Goal: Task Accomplishment & Management: Manage account settings

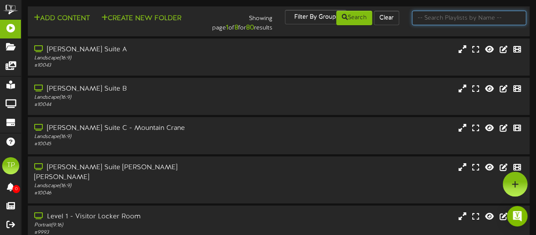
click at [430, 21] on input "text" at bounding box center [469, 18] width 114 height 15
type input "suite 17"
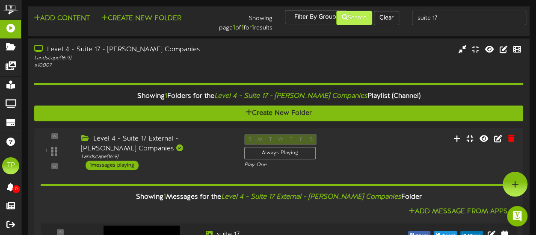
scroll to position [58, 0]
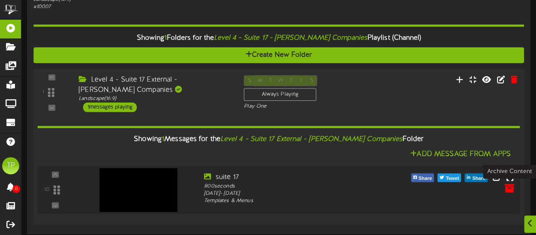
click at [508, 188] on icon at bounding box center [508, 187] width 9 height 9
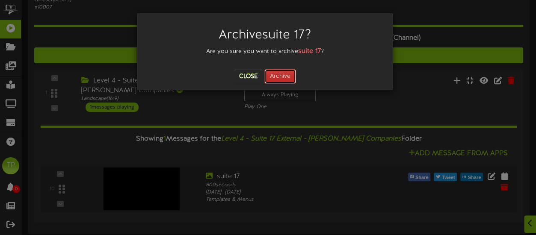
click at [280, 77] on button "Archive" at bounding box center [280, 76] width 32 height 15
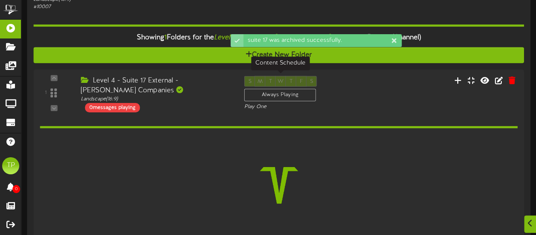
scroll to position [30, 0]
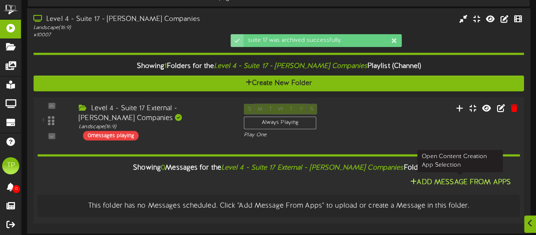
click at [427, 184] on button "Add Message From Apps" at bounding box center [460, 182] width 106 height 11
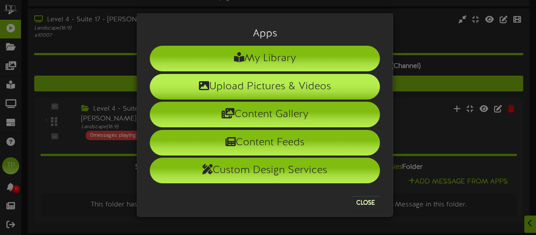
click at [261, 88] on li "Upload Pictures & Videos" at bounding box center [265, 87] width 230 height 26
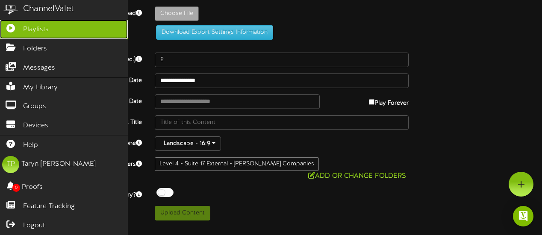
click at [29, 25] on span "Playlists" at bounding box center [36, 30] width 26 height 10
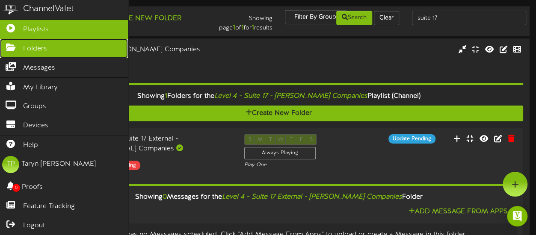
click at [22, 49] on link "Folders" at bounding box center [64, 48] width 128 height 19
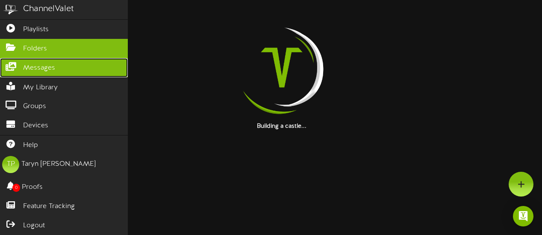
click at [33, 67] on span "Messages" at bounding box center [39, 68] width 32 height 10
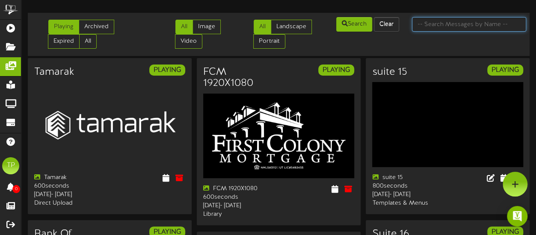
click at [443, 24] on input "text" at bounding box center [469, 24] width 114 height 15
type input "clyde"
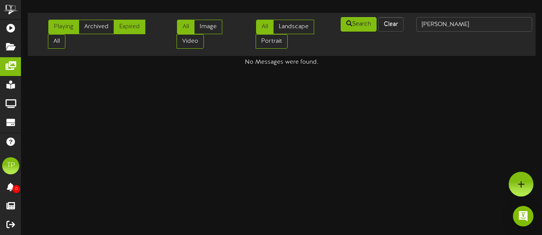
click at [130, 28] on link "Expired" at bounding box center [130, 27] width 32 height 15
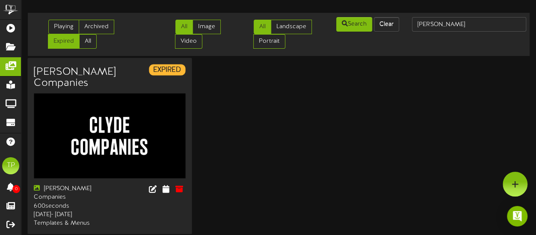
click at [138, 187] on div at bounding box center [150, 190] width 82 height 11
click at [154, 193] on icon at bounding box center [152, 188] width 9 height 9
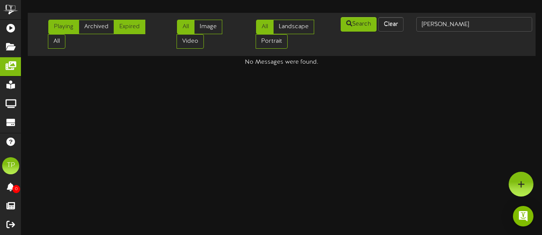
click at [125, 29] on link "Expired" at bounding box center [130, 27] width 32 height 15
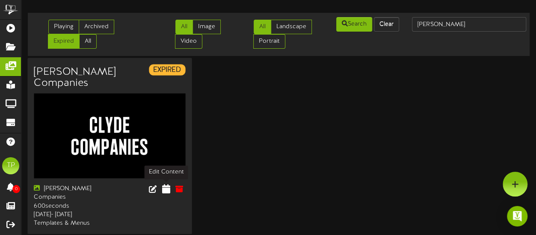
click at [165, 189] on icon at bounding box center [166, 188] width 8 height 9
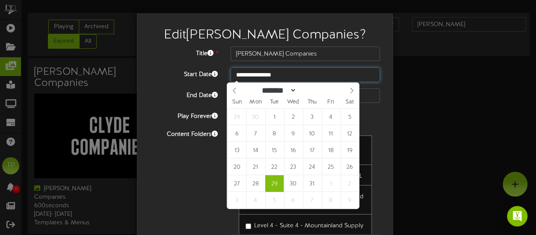
click at [289, 76] on input "**********" at bounding box center [304, 75] width 149 height 15
click at [350, 91] on icon at bounding box center [351, 91] width 6 height 6
select select "**"
click at [350, 91] on icon at bounding box center [351, 91] width 6 height 6
type input "****"
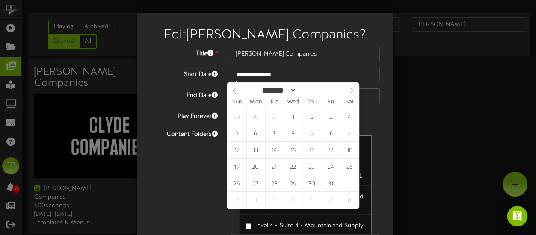
click at [350, 91] on icon at bounding box center [351, 91] width 6 height 6
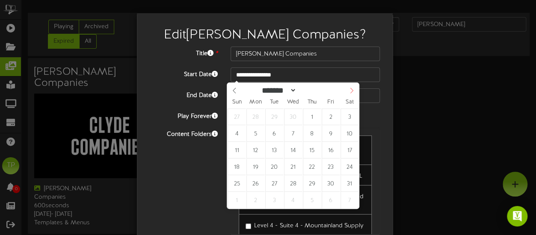
click at [350, 91] on icon at bounding box center [351, 91] width 6 height 6
click at [350, 94] on span at bounding box center [351, 90] width 15 height 15
select select "*"
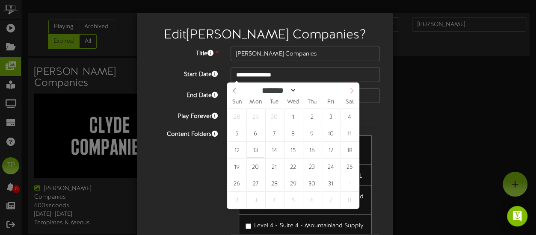
click at [350, 94] on span at bounding box center [351, 90] width 15 height 15
type input "**********"
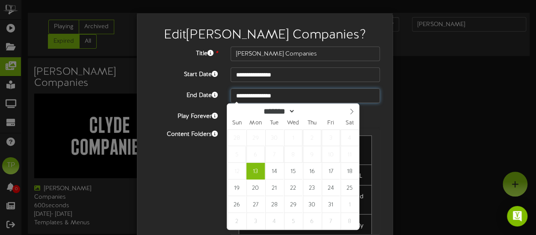
click at [287, 100] on input "**********" at bounding box center [304, 95] width 149 height 15
click at [317, 112] on input "****" at bounding box center [310, 111] width 31 height 9
click at [326, 115] on span at bounding box center [323, 114] width 6 height 5
click at [321, 114] on input "****" at bounding box center [310, 111] width 31 height 9
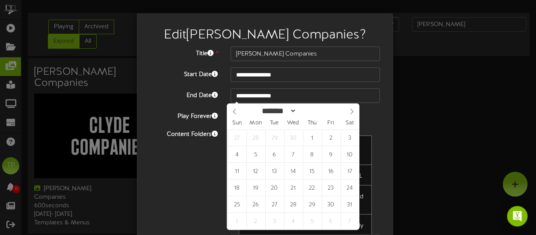
type input "****"
click at [180, 179] on div "Content Folders Level 4 - Suite 1 External - Drive Marketing Level 4 - Suite 2 …" at bounding box center [264, 184] width 243 height 115
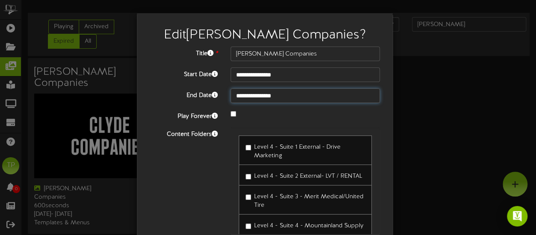
click at [288, 96] on input "**********" at bounding box center [304, 95] width 149 height 15
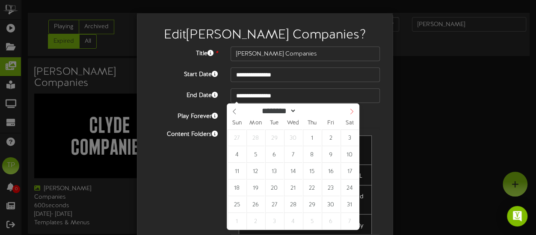
click at [351, 111] on icon at bounding box center [351, 112] width 3 height 6
click at [228, 111] on span at bounding box center [234, 111] width 15 height 15
select select "*"
click at [237, 112] on icon at bounding box center [234, 112] width 6 height 6
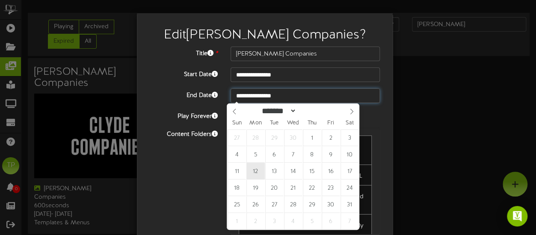
type input "**********"
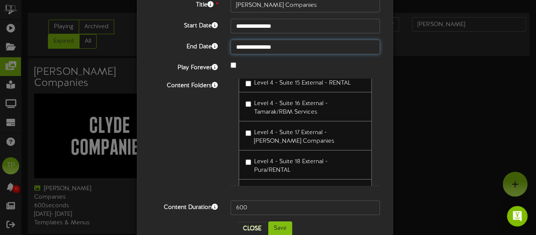
scroll to position [286, 0]
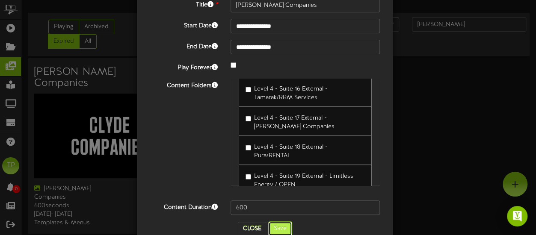
click at [279, 226] on button "Save" at bounding box center [280, 228] width 24 height 15
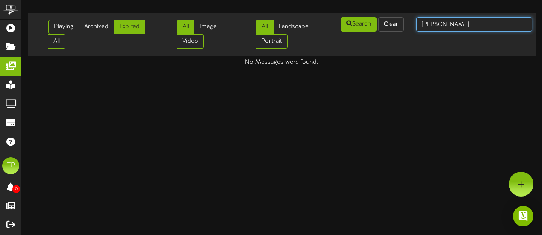
click at [444, 27] on input "clyde" at bounding box center [474, 24] width 116 height 15
type input "c"
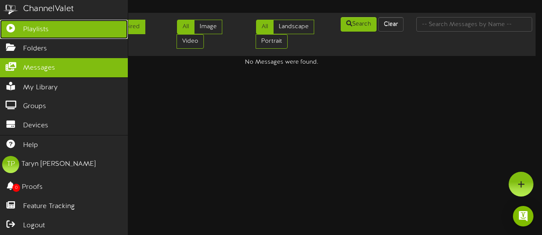
click at [24, 28] on span "Playlists" at bounding box center [36, 30] width 26 height 10
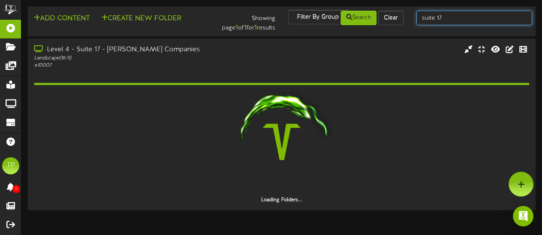
click at [466, 22] on input "suite 17" at bounding box center [474, 18] width 116 height 15
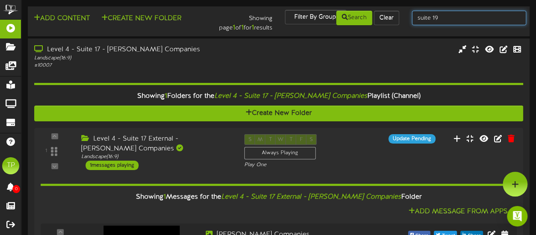
type input "suite 19"
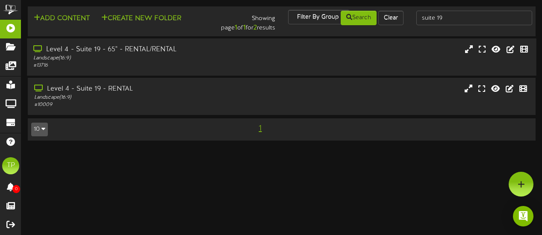
click at [183, 53] on div "Level 4 - Suite 19 - 65" - RENTAL/RENTAL" at bounding box center [132, 50] width 199 height 10
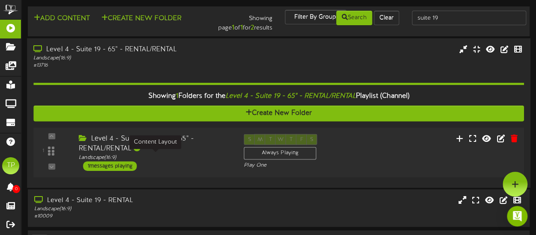
scroll to position [25, 0]
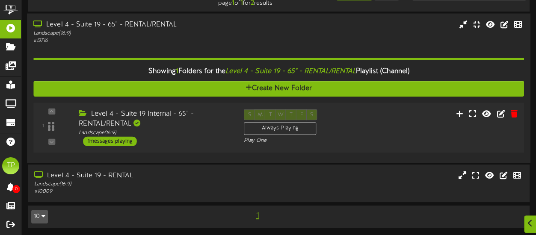
click at [209, 135] on div "Level 4 - Suite 19 Internal - 65" - RENTAL/RENTAL Landscape ( 16:9 ) 1 messages…" at bounding box center [154, 127] width 165 height 37
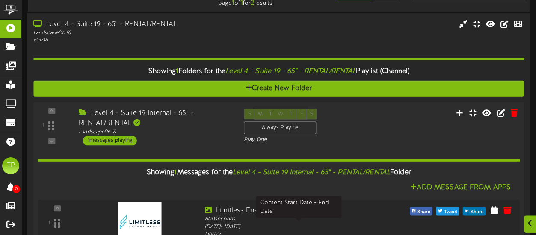
scroll to position [130, 0]
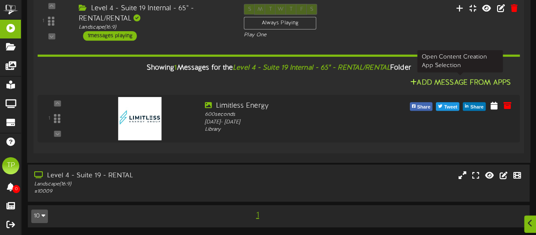
click at [427, 83] on button "Add Message From Apps" at bounding box center [460, 82] width 106 height 11
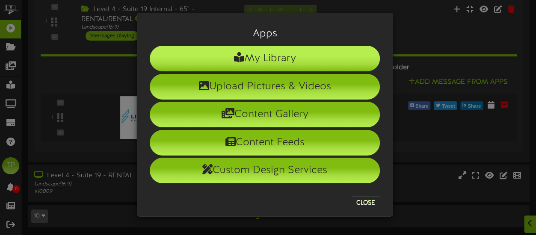
click at [280, 61] on li "My Library" at bounding box center [265, 59] width 230 height 26
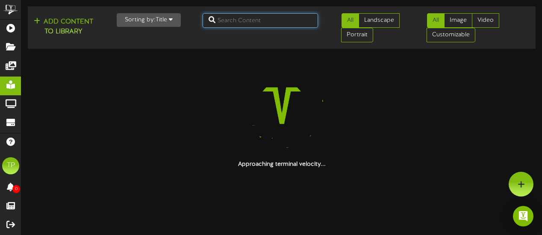
click at [265, 26] on input "text" at bounding box center [261, 20] width 116 height 15
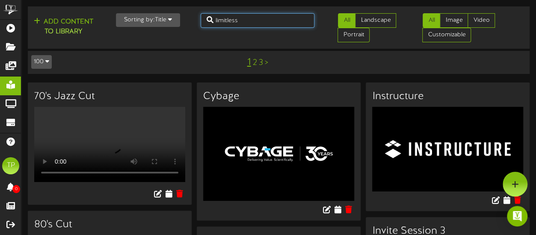
type input "limitless"
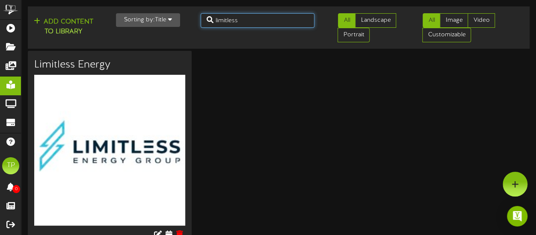
drag, startPoint x: 242, startPoint y: 21, endPoint x: 198, endPoint y: 26, distance: 43.8
click at [198, 26] on div "limitless" at bounding box center [257, 20] width 127 height 15
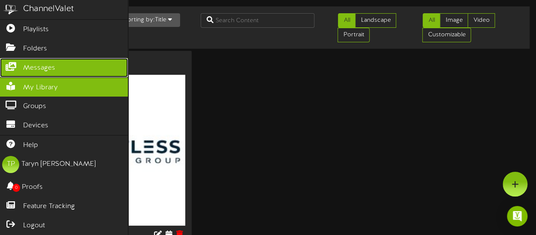
click at [44, 65] on span "Messages" at bounding box center [39, 68] width 32 height 10
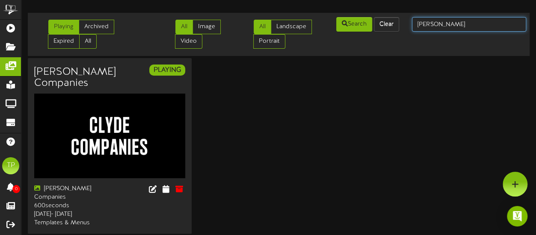
drag, startPoint x: 436, startPoint y: 26, endPoint x: 401, endPoint y: 29, distance: 34.8
click at [401, 29] on div "Playing Archived Expired All All Image Video All Landscape Portrait" at bounding box center [278, 34] width 507 height 36
type input "limitless"
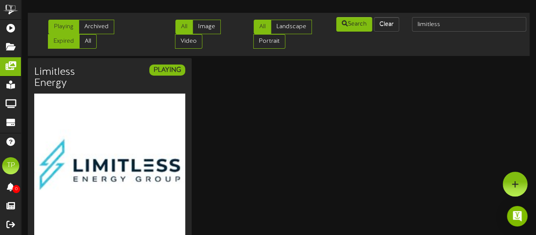
click at [80, 34] on link "Expired" at bounding box center [64, 41] width 32 height 15
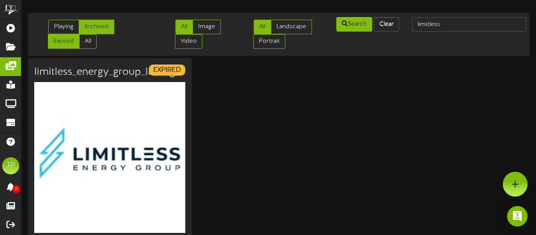
click at [97, 29] on link "Archived" at bounding box center [96, 27] width 35 height 15
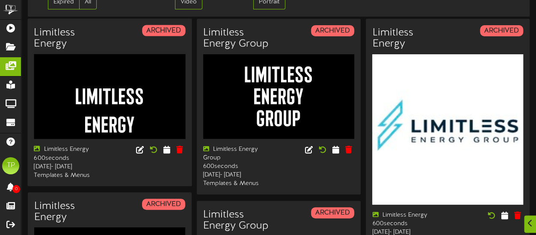
scroll to position [40, 0]
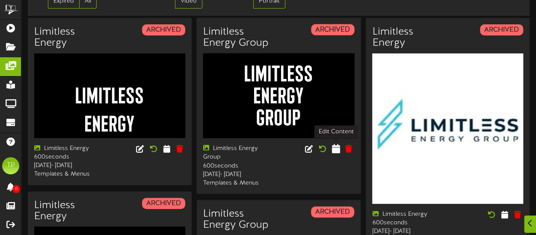
click at [334, 149] on icon at bounding box center [336, 148] width 8 height 9
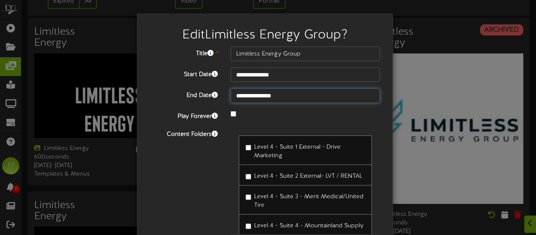
click at [288, 97] on input "**********" at bounding box center [304, 95] width 149 height 15
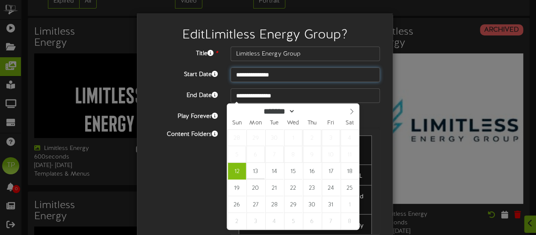
click at [284, 77] on input "**********" at bounding box center [304, 75] width 149 height 15
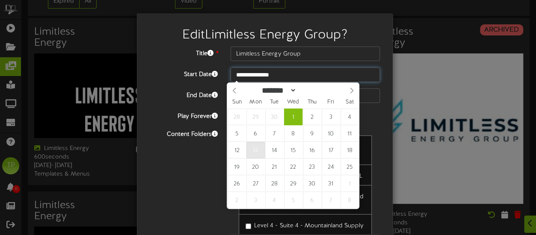
type input "**********"
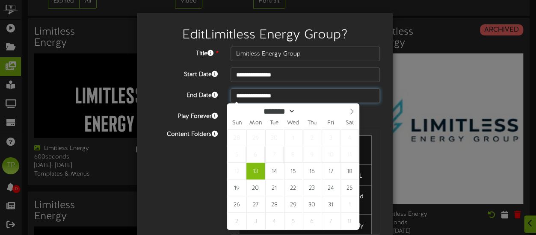
click at [292, 96] on input "**********" at bounding box center [304, 95] width 149 height 15
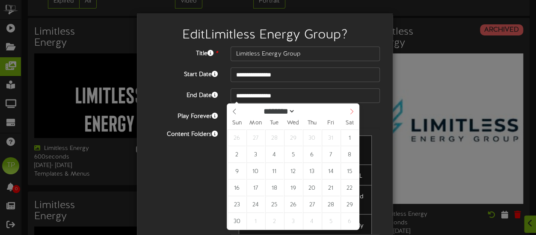
click at [350, 109] on icon at bounding box center [351, 112] width 6 height 6
select select "**"
click at [350, 109] on icon at bounding box center [351, 112] width 6 height 6
type input "****"
click at [350, 109] on icon at bounding box center [351, 112] width 6 height 6
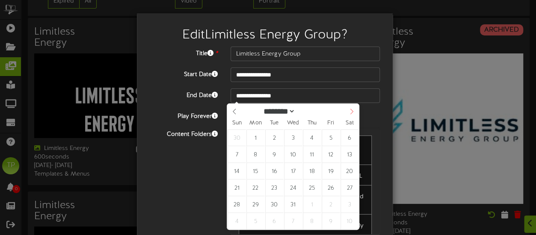
click at [350, 109] on icon at bounding box center [351, 112] width 6 height 6
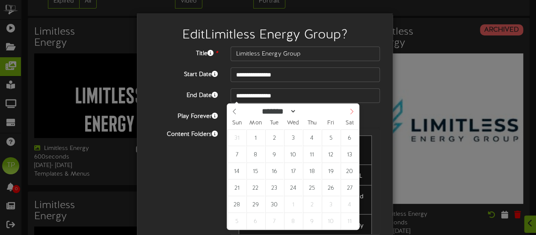
click at [350, 109] on icon at bounding box center [351, 112] width 6 height 6
select select "*"
click at [350, 109] on icon at bounding box center [351, 112] width 6 height 6
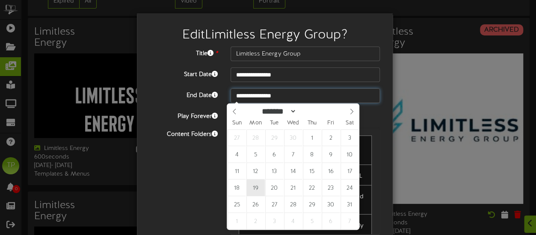
type input "**********"
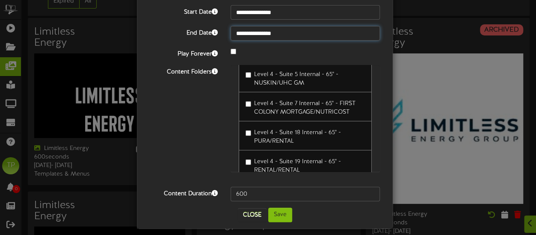
scroll to position [1555, 0]
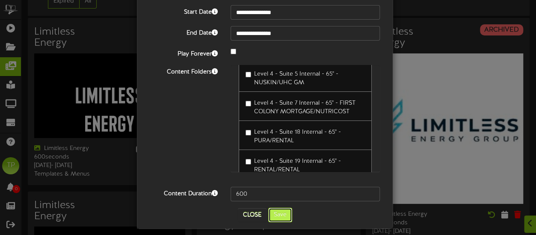
click at [276, 214] on button "Save" at bounding box center [280, 215] width 24 height 15
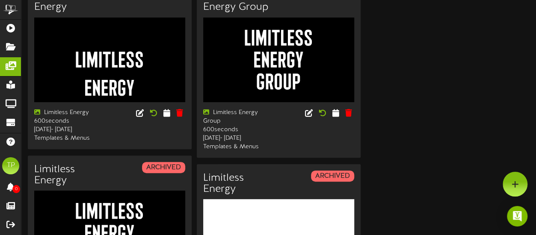
scroll to position [64, 0]
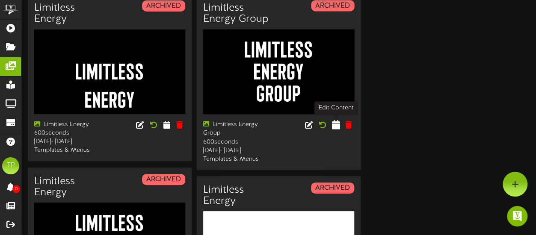
click at [336, 125] on icon at bounding box center [336, 124] width 8 height 9
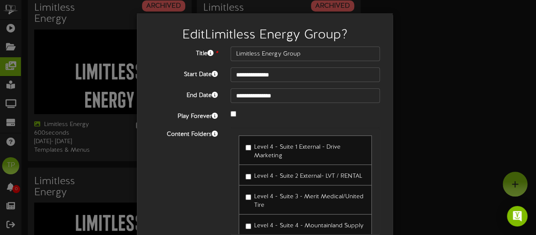
scroll to position [11, 0]
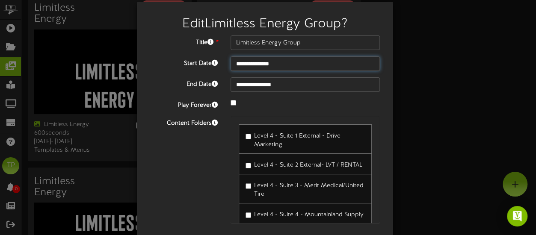
click at [291, 62] on input "**********" at bounding box center [304, 63] width 149 height 15
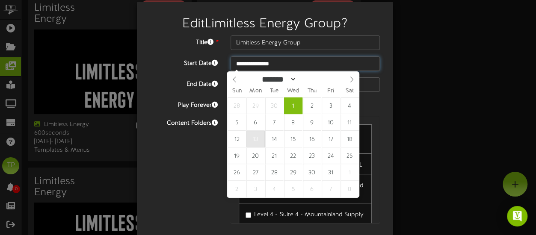
type input "**********"
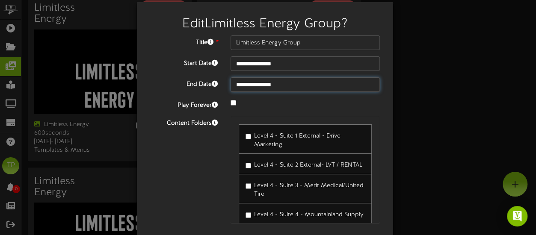
click at [297, 84] on input "**********" at bounding box center [304, 84] width 149 height 15
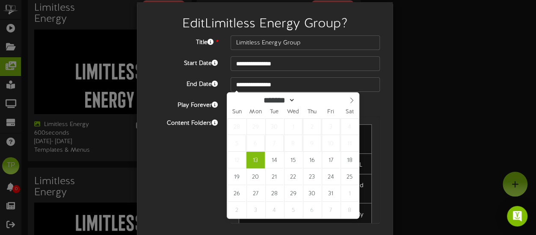
click at [171, 170] on div "Content Folders Level 4 - Suite 1 External - Drive Marketing Level 4 - Suite 2 …" at bounding box center [264, 173] width 243 height 115
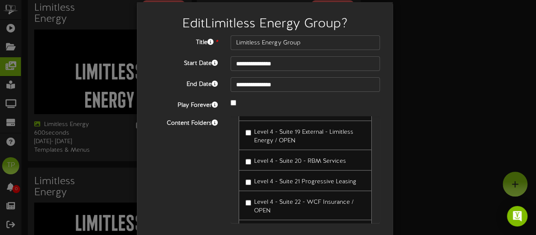
scroll to position [368, 0]
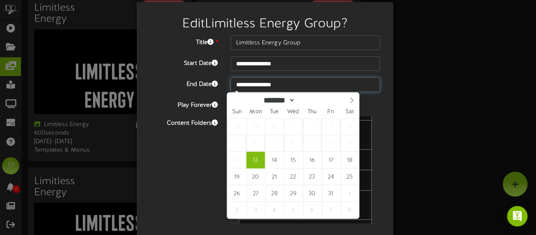
click at [286, 84] on input "**********" at bounding box center [304, 84] width 149 height 15
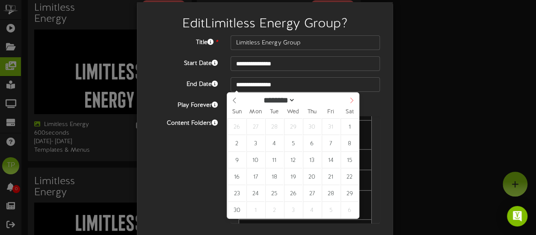
click at [350, 102] on icon at bounding box center [351, 100] width 6 height 6
select select "**"
click at [350, 102] on icon at bounding box center [351, 100] width 6 height 6
type input "****"
click at [350, 102] on icon at bounding box center [351, 100] width 6 height 6
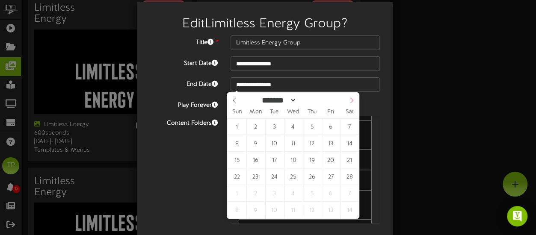
click at [350, 102] on icon at bounding box center [351, 100] width 6 height 6
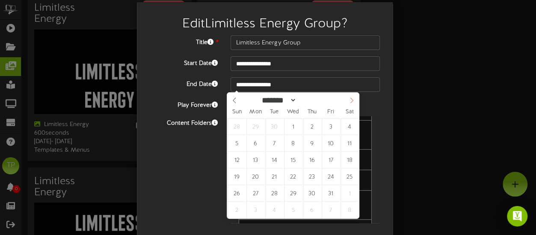
click at [350, 102] on icon at bounding box center [351, 100] width 6 height 6
select select "*"
click at [350, 102] on icon at bounding box center [351, 100] width 6 height 6
type input "**********"
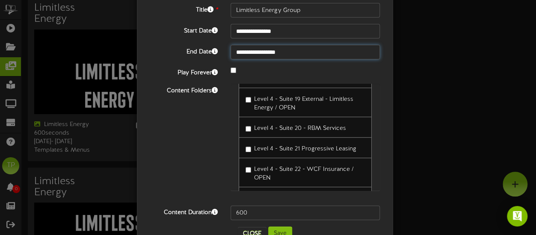
scroll to position [68, 0]
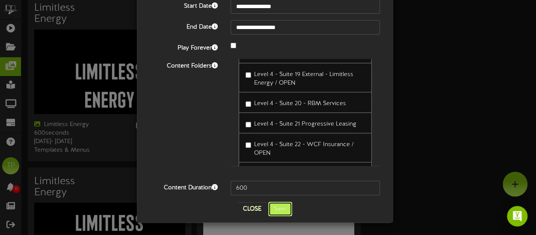
click at [276, 208] on button "Save" at bounding box center [280, 209] width 24 height 15
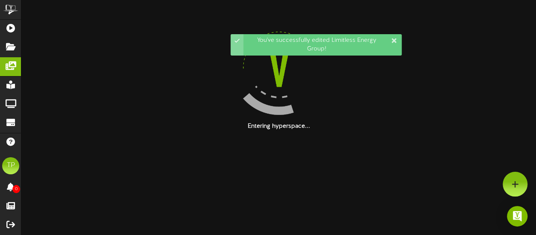
scroll to position [0, 0]
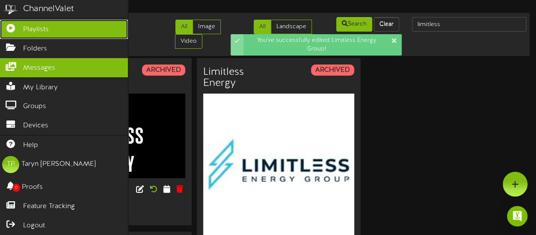
click at [21, 29] on icon at bounding box center [10, 27] width 21 height 6
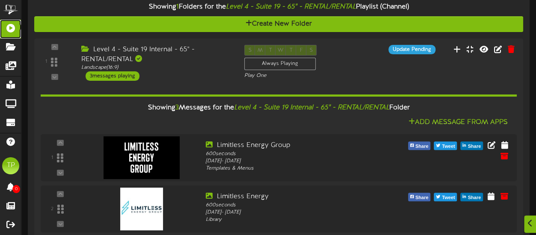
scroll to position [143, 0]
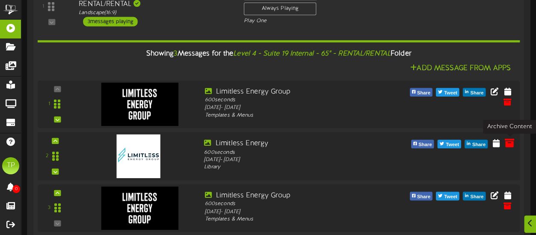
click at [510, 143] on icon at bounding box center [508, 142] width 9 height 9
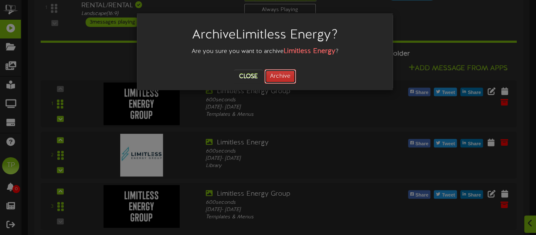
click at [279, 77] on button "Archive" at bounding box center [280, 76] width 32 height 15
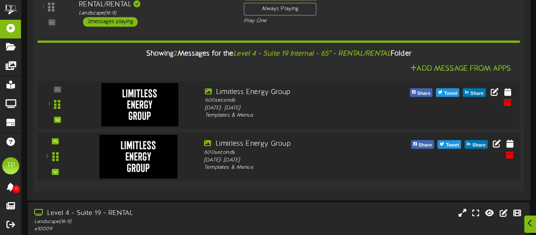
scroll to position [172, 0]
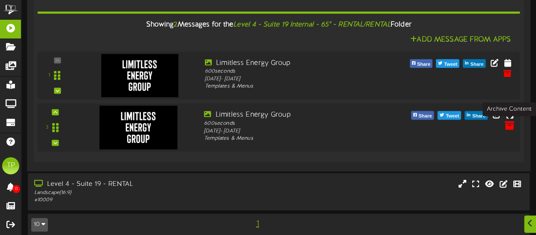
click at [510, 124] on icon at bounding box center [508, 124] width 9 height 9
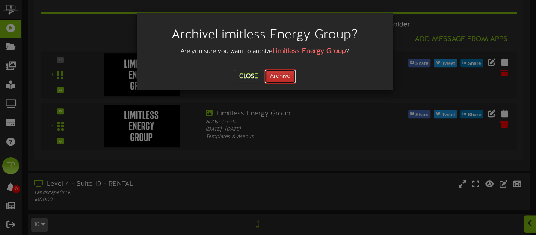
click at [280, 76] on button "Archive" at bounding box center [280, 76] width 32 height 15
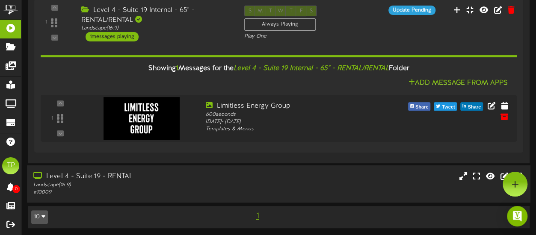
scroll to position [128, 0]
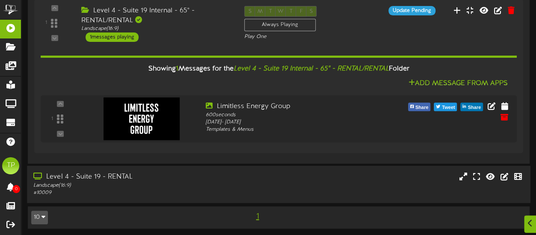
click at [212, 180] on div "Level 4 - Suite 19 - RENTAL" at bounding box center [131, 177] width 197 height 10
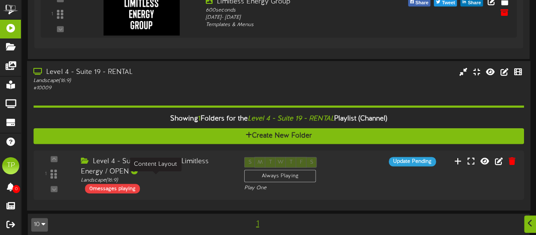
scroll to position [241, 0]
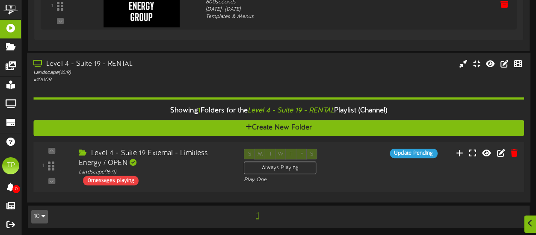
click at [208, 165] on div "Level 4 - Suite 19 External - Limitless Energy / OPEN" at bounding box center [155, 159] width 152 height 20
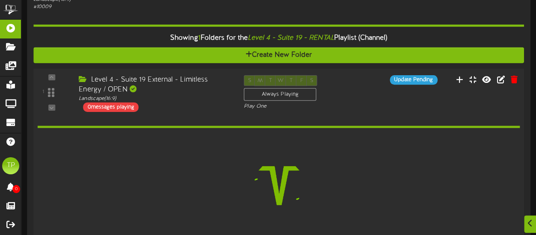
scroll to position [317, 0]
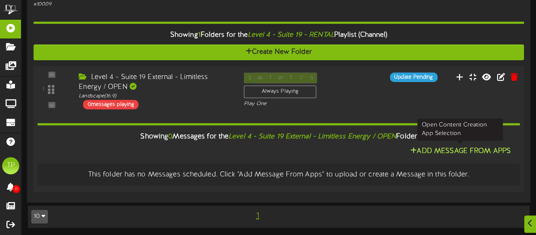
click at [481, 149] on button "Add Message From Apps" at bounding box center [460, 151] width 106 height 11
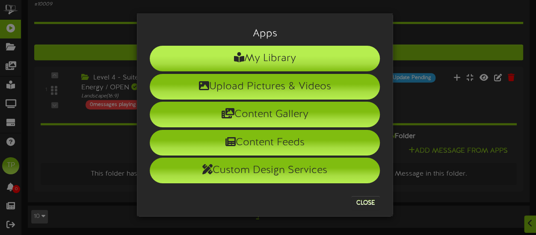
click at [267, 67] on li "My Library" at bounding box center [265, 59] width 230 height 26
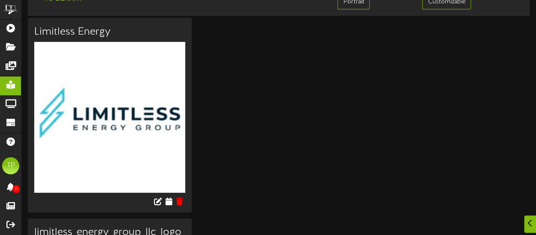
scroll to position [42, 0]
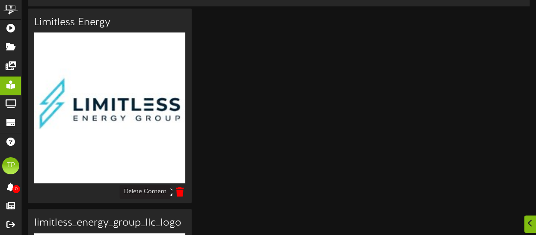
click at [180, 189] on icon at bounding box center [179, 191] width 8 height 9
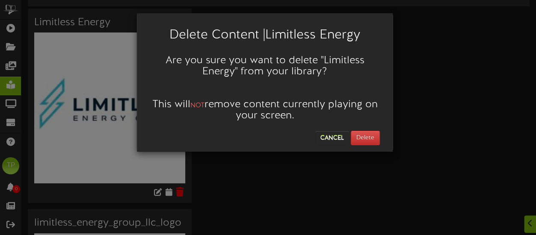
scroll to position [48, 0]
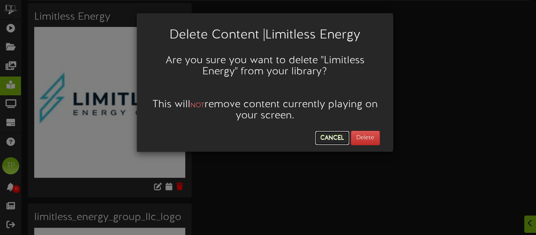
click at [334, 138] on button "Cancel" at bounding box center [332, 138] width 34 height 14
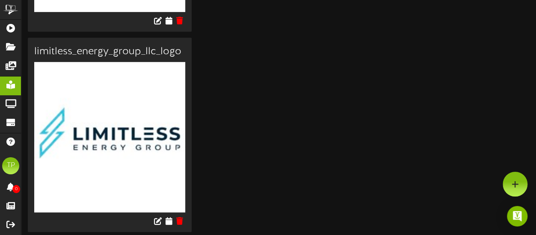
scroll to position [0, 0]
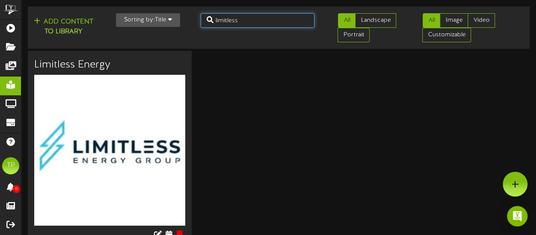
click at [247, 22] on input "limitless" at bounding box center [257, 20] width 114 height 15
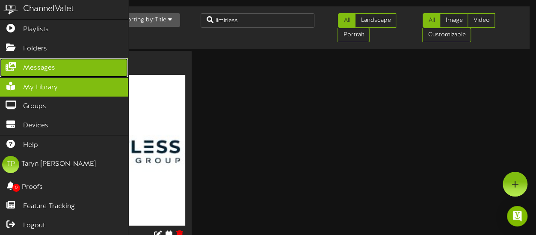
click at [42, 68] on span "Messages" at bounding box center [39, 68] width 32 height 10
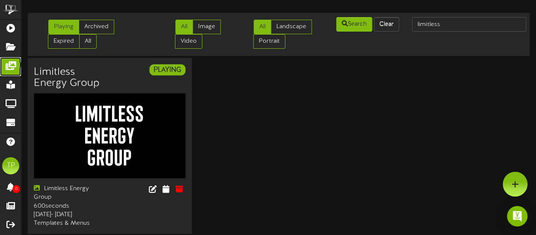
scroll to position [11, 0]
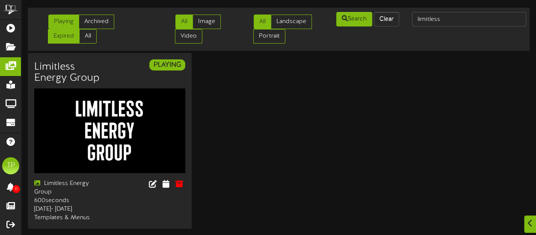
click at [80, 29] on link "Expired" at bounding box center [64, 36] width 32 height 15
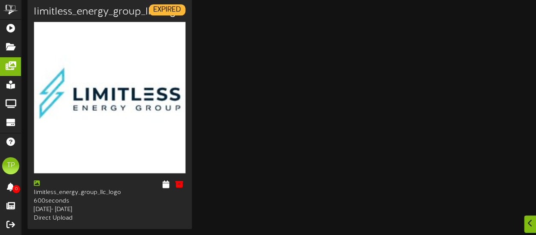
scroll to position [0, 0]
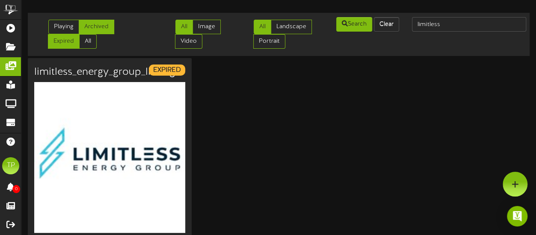
click at [97, 32] on link "Archived" at bounding box center [96, 27] width 35 height 15
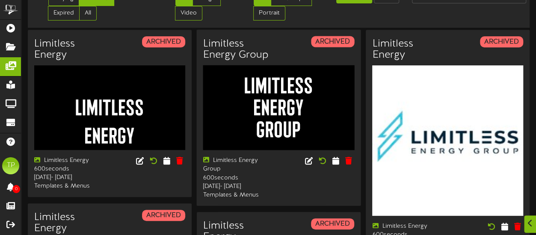
scroll to position [29, 0]
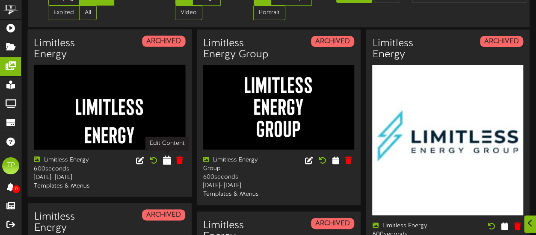
click at [167, 161] on icon at bounding box center [166, 160] width 8 height 9
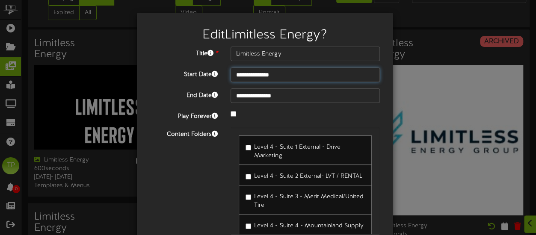
click at [286, 77] on body "Edit Limitless Energy ? Title * Limitless Energy Start Date" at bounding box center [268, 227] width 536 height 512
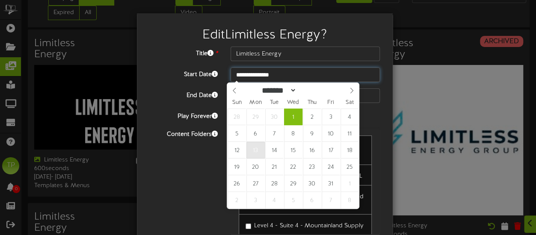
type input "**********"
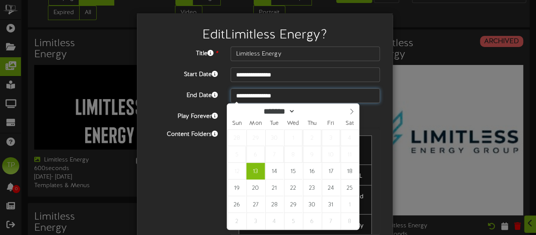
click at [302, 97] on input "**********" at bounding box center [304, 95] width 149 height 15
click at [350, 112] on icon at bounding box center [351, 112] width 6 height 6
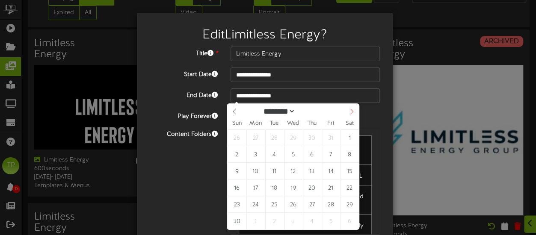
select select "**"
click at [350, 112] on icon at bounding box center [351, 112] width 6 height 6
type input "****"
click at [350, 112] on icon at bounding box center [351, 112] width 6 height 6
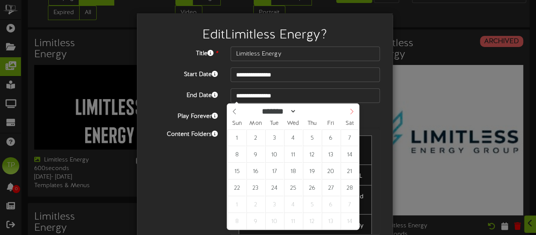
click at [350, 112] on icon at bounding box center [351, 112] width 6 height 6
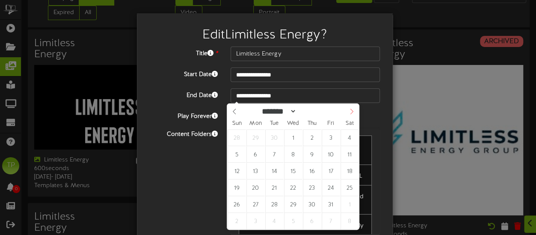
select select "*"
click at [350, 112] on icon at bounding box center [351, 112] width 6 height 6
type input "**********"
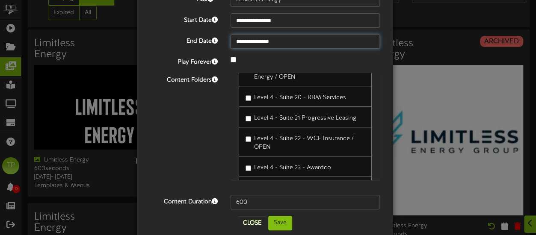
scroll to position [389, 0]
click at [277, 219] on button "Save" at bounding box center [280, 223] width 24 height 15
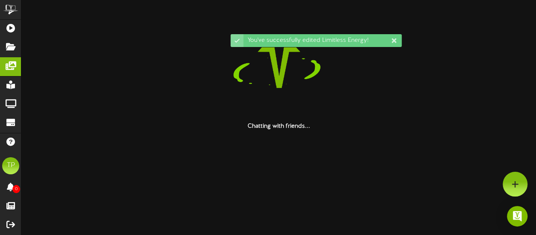
scroll to position [0, 0]
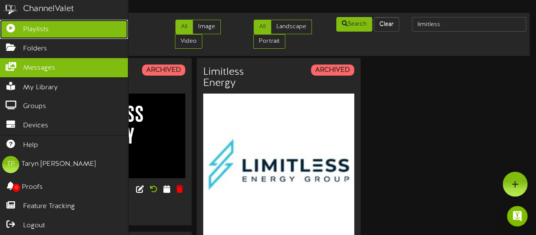
click at [17, 29] on icon at bounding box center [10, 27] width 21 height 6
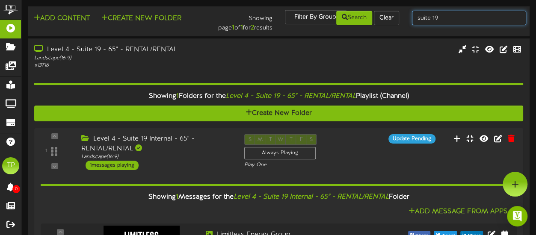
click at [451, 18] on input "suite 19" at bounding box center [469, 18] width 114 height 15
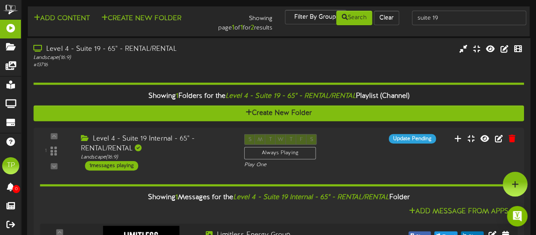
click at [210, 66] on div "# 13716" at bounding box center [131, 65] width 197 height 7
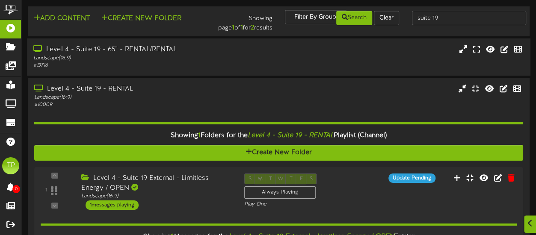
scroll to position [16, 0]
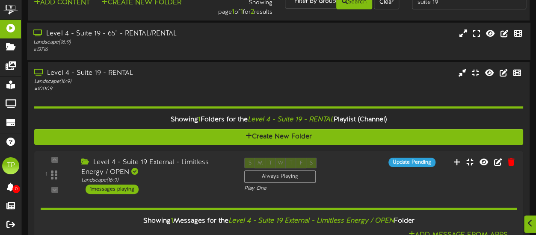
click at [197, 52] on div "# 13716" at bounding box center [131, 49] width 197 height 7
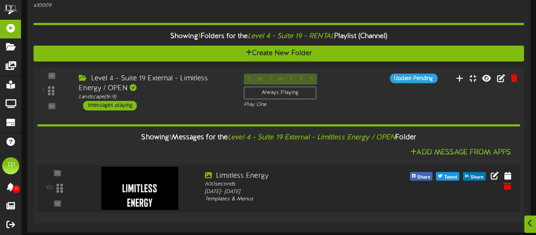
scroll to position [345, 0]
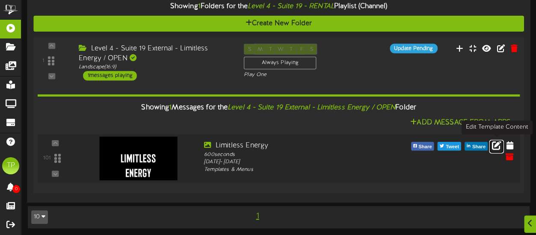
click at [493, 145] on icon at bounding box center [495, 144] width 9 height 9
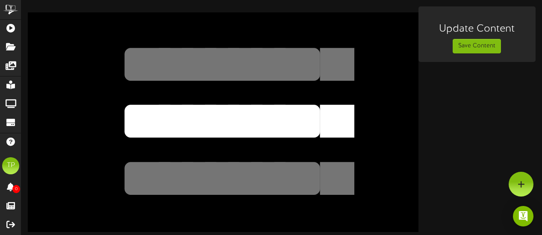
click at [309, 126] on textarea "**********" at bounding box center [222, 121] width 321 height 74
click at [373, 129] on textarea "**********" at bounding box center [222, 121] width 321 height 74
type textarea "**********"
click at [478, 48] on button "Save Content" at bounding box center [477, 46] width 48 height 15
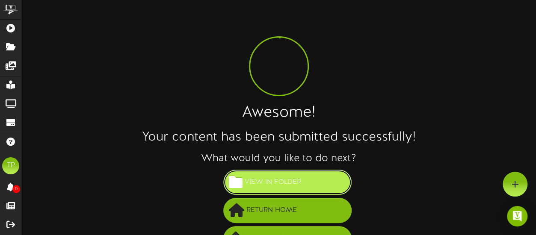
click at [295, 179] on span "View in Folder" at bounding box center [272, 182] width 61 height 14
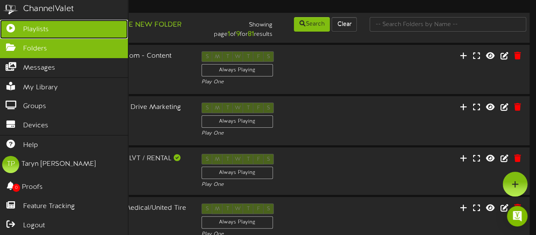
click at [25, 31] on span "Playlists" at bounding box center [36, 30] width 26 height 10
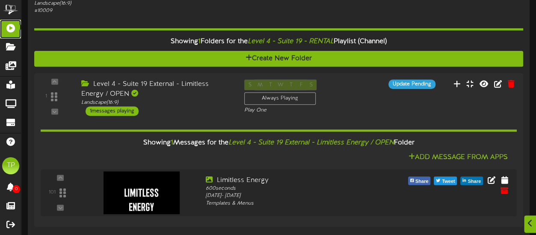
scroll to position [345, 0]
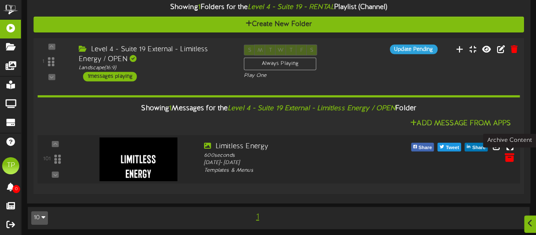
click at [512, 157] on icon at bounding box center [508, 156] width 9 height 9
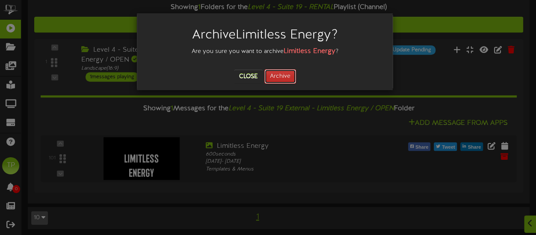
click at [290, 80] on button "Archive" at bounding box center [280, 76] width 32 height 15
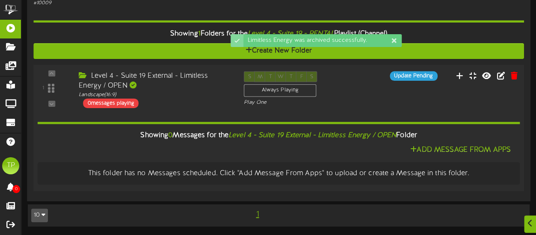
scroll to position [317, 0]
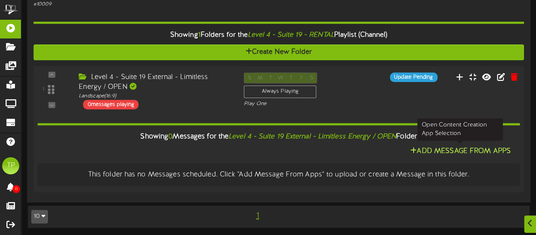
click at [434, 151] on button "Add Message From Apps" at bounding box center [460, 151] width 106 height 11
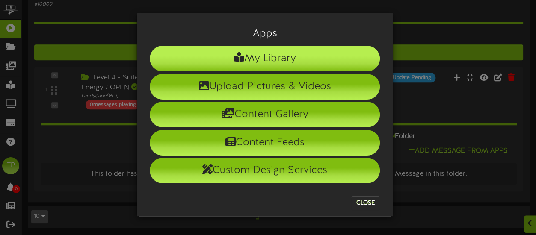
click at [270, 59] on li "My Library" at bounding box center [265, 59] width 230 height 26
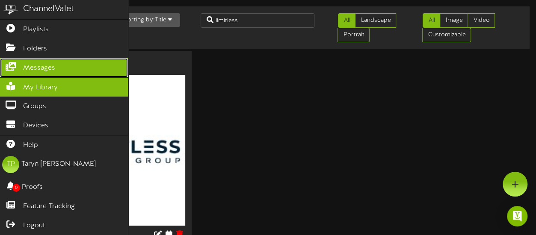
click at [52, 68] on span "Messages" at bounding box center [39, 68] width 32 height 10
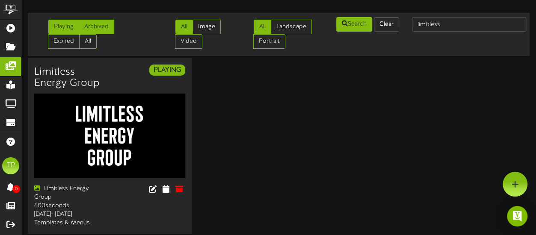
click at [102, 25] on link "Archived" at bounding box center [96, 27] width 35 height 15
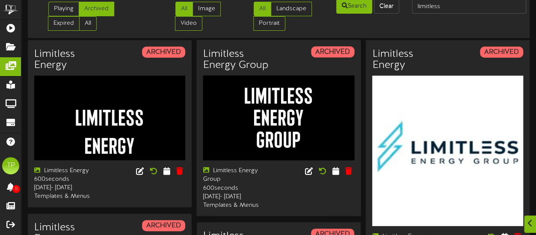
scroll to position [22, 0]
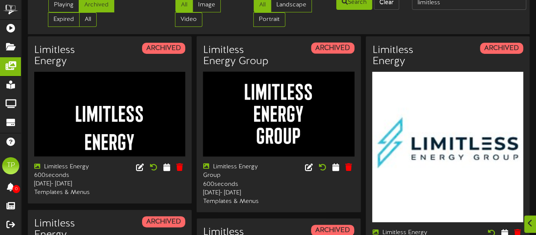
click at [315, 124] on img at bounding box center [278, 113] width 151 height 85
click at [336, 166] on icon at bounding box center [336, 166] width 8 height 9
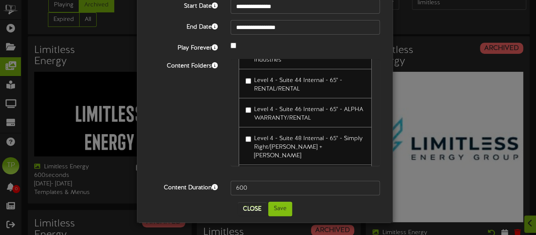
scroll to position [1870, 0]
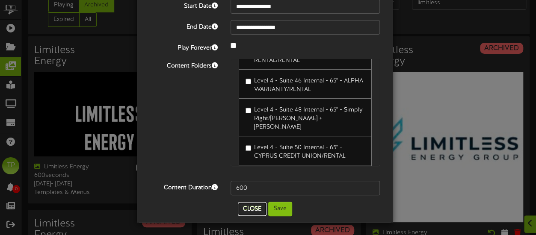
click at [248, 210] on button "Close" at bounding box center [252, 209] width 29 height 14
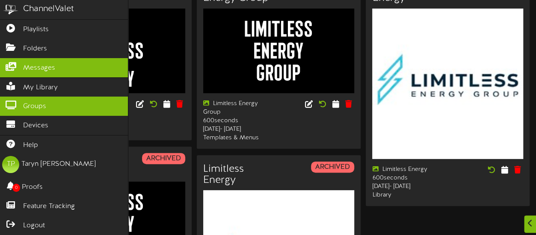
scroll to position [107, 0]
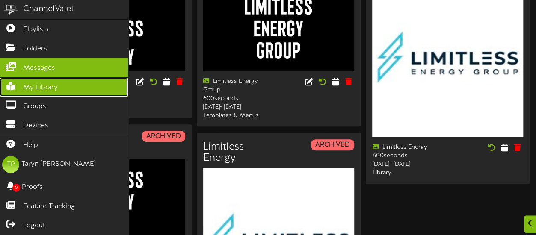
click at [64, 78] on link "My Library" at bounding box center [64, 87] width 128 height 19
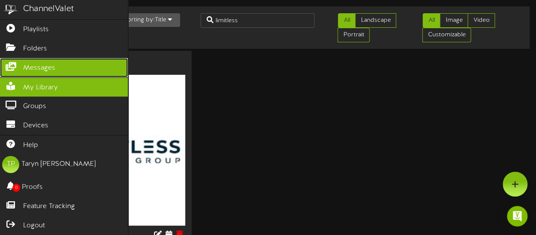
click at [53, 68] on span "Messages" at bounding box center [39, 68] width 32 height 10
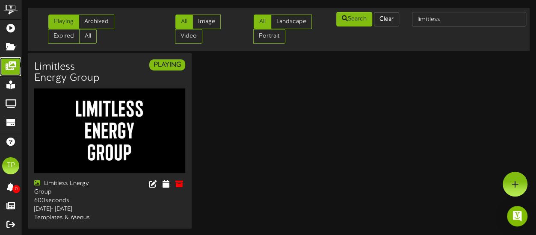
scroll to position [6, 0]
click at [392, 19] on button "Clear" at bounding box center [386, 19] width 25 height 15
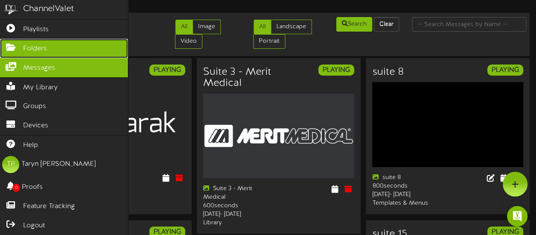
click at [35, 48] on span "Folders" at bounding box center [35, 49] width 24 height 10
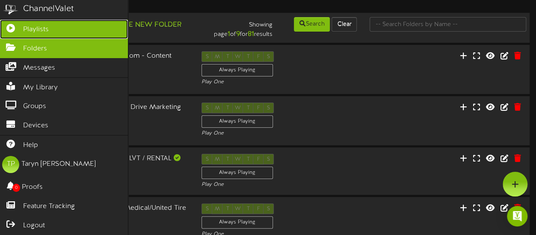
click at [39, 25] on span "Playlists" at bounding box center [36, 30] width 26 height 10
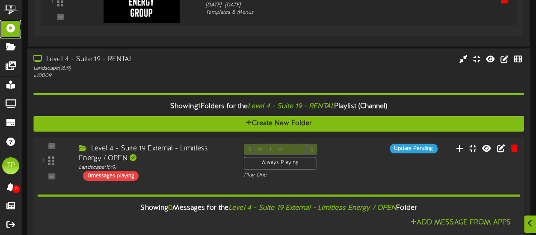
scroll to position [248, 0]
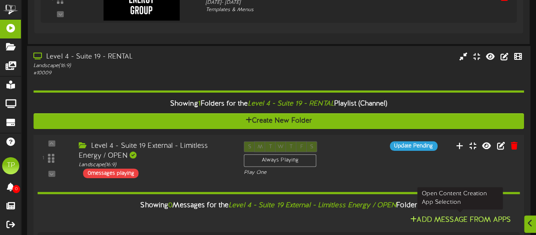
click at [432, 220] on button "Add Message From Apps" at bounding box center [460, 220] width 106 height 11
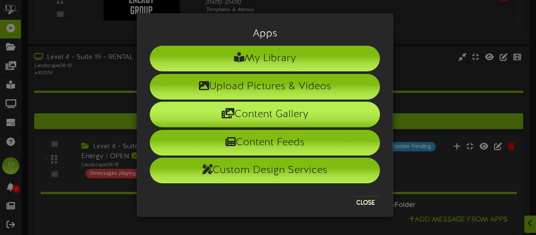
click at [262, 114] on li "Content Gallery" at bounding box center [265, 115] width 230 height 26
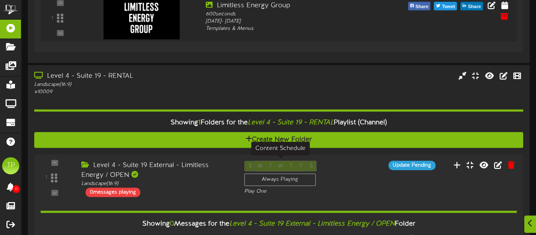
scroll to position [283, 0]
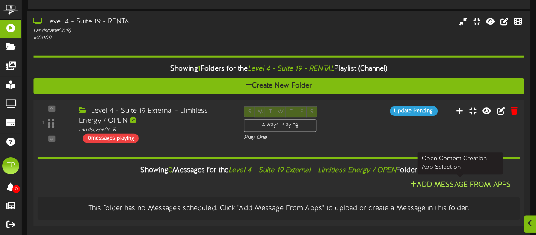
click at [432, 183] on button "Add Message From Apps" at bounding box center [460, 185] width 106 height 11
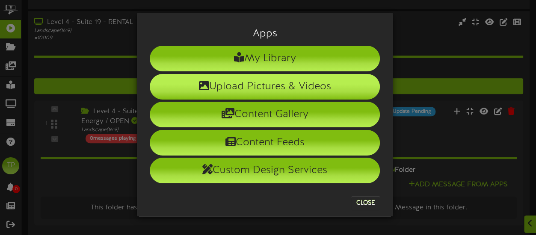
click at [271, 83] on li "Upload Pictures & Videos" at bounding box center [265, 87] width 230 height 26
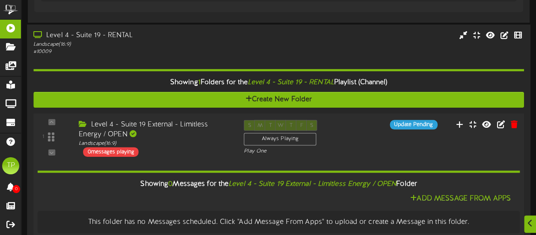
scroll to position [292, 0]
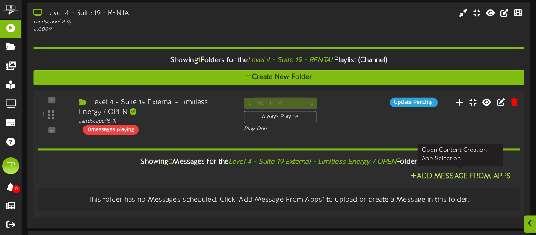
click at [442, 176] on button "Add Message From Apps" at bounding box center [460, 176] width 106 height 11
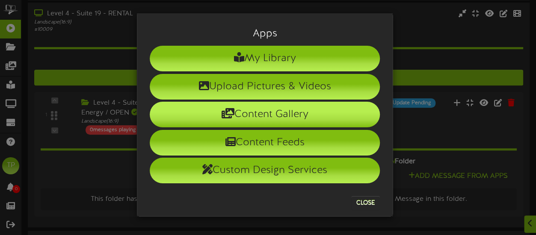
click at [263, 113] on li "Content Gallery" at bounding box center [265, 115] width 230 height 26
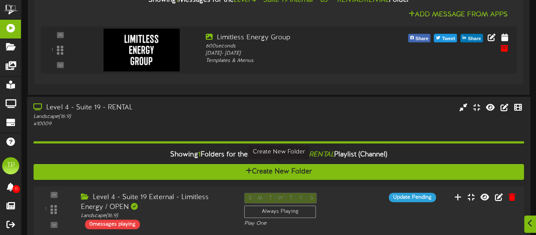
scroll to position [269, 0]
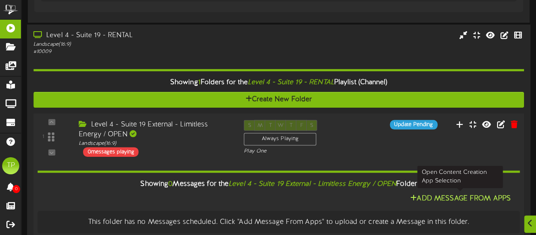
click at [452, 196] on button "Add Message From Apps" at bounding box center [460, 198] width 106 height 11
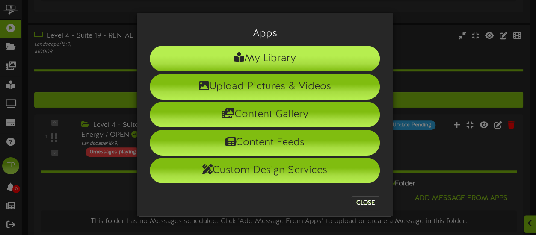
click at [292, 60] on li "My Library" at bounding box center [265, 59] width 230 height 26
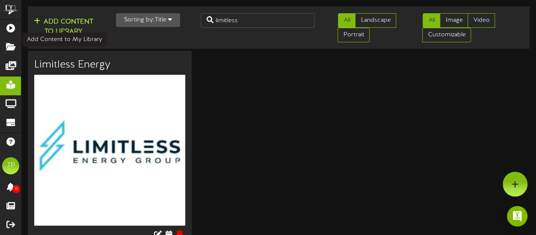
click at [75, 26] on button "Add Content to Library" at bounding box center [63, 27] width 65 height 21
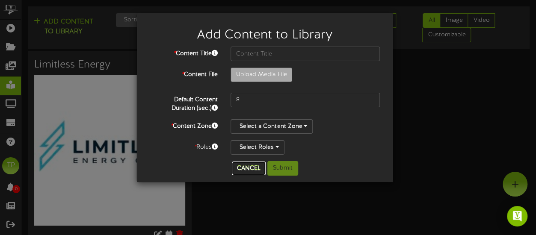
click at [252, 167] on button "Cancel" at bounding box center [249, 169] width 34 height 14
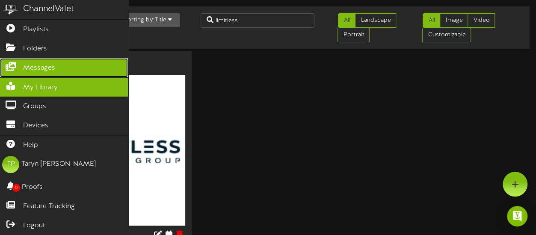
click at [32, 65] on span "Messages" at bounding box center [39, 68] width 32 height 10
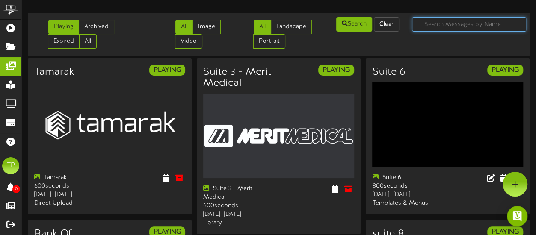
click at [435, 27] on input "text" at bounding box center [469, 24] width 114 height 15
type input "limitless"
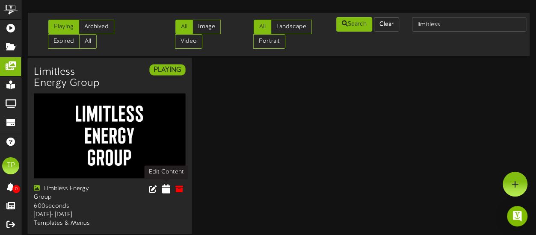
click at [166, 190] on icon at bounding box center [166, 188] width 8 height 9
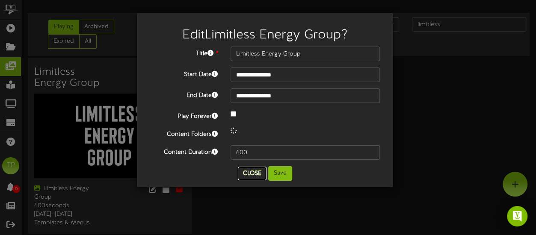
click at [254, 174] on button "Close" at bounding box center [252, 174] width 29 height 14
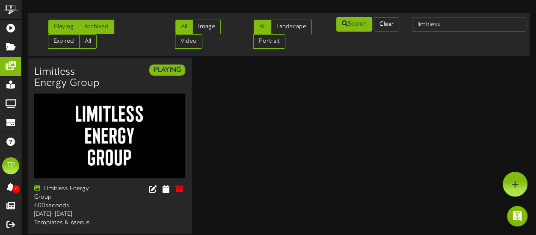
click at [95, 28] on link "Archived" at bounding box center [96, 27] width 35 height 15
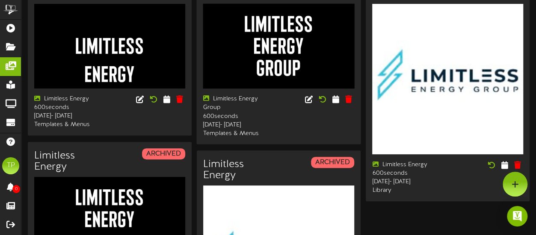
scroll to position [89, 0]
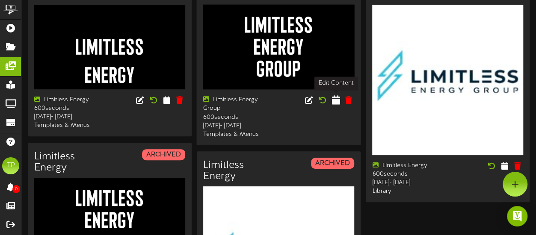
click at [335, 103] on icon at bounding box center [336, 99] width 8 height 9
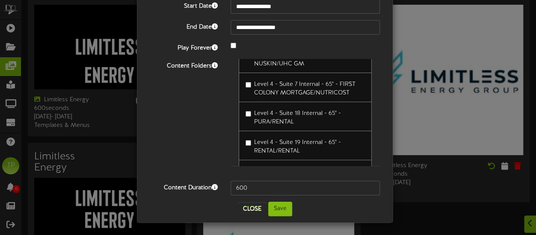
scroll to position [94, 0]
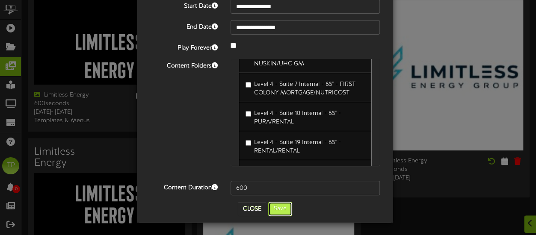
click at [274, 211] on button "Save" at bounding box center [280, 209] width 24 height 15
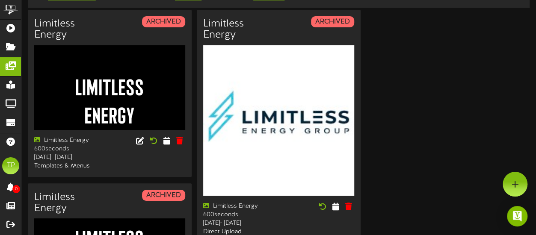
scroll to position [0, 0]
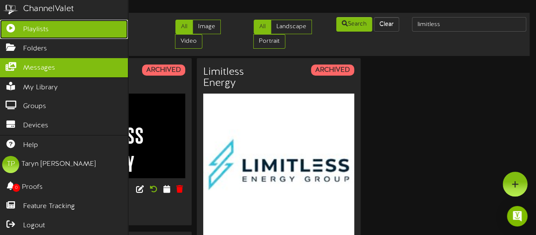
click at [32, 28] on span "Playlists" at bounding box center [36, 30] width 26 height 10
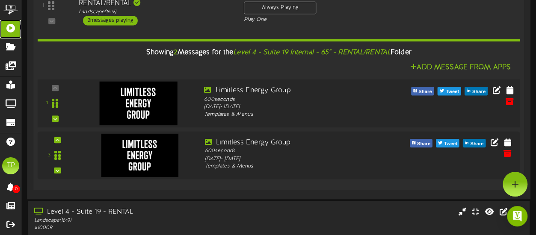
scroll to position [142, 0]
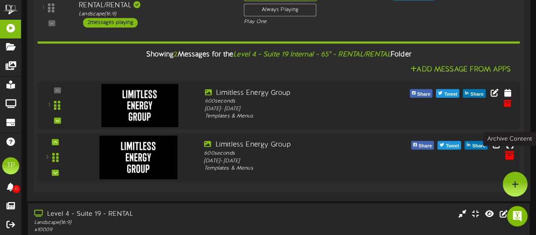
click at [509, 156] on icon at bounding box center [508, 154] width 9 height 9
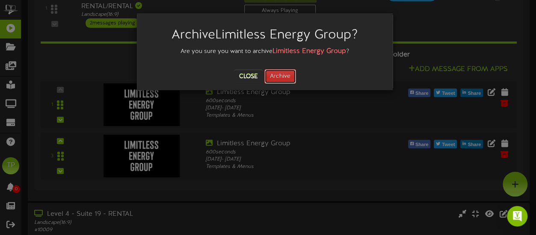
click at [274, 77] on button "Archive" at bounding box center [280, 76] width 32 height 15
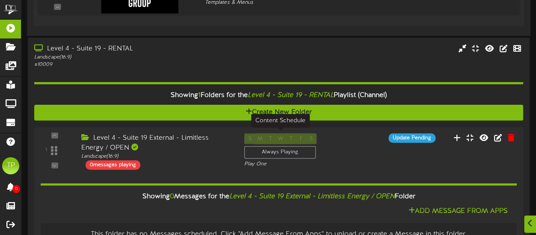
scroll to position [279, 0]
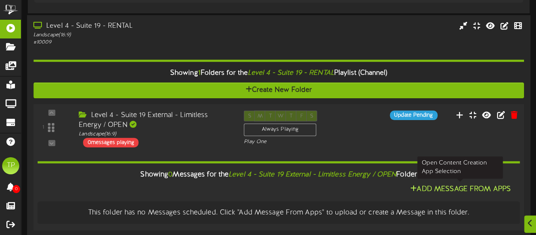
click at [445, 186] on button "Add Message From Apps" at bounding box center [460, 189] width 106 height 11
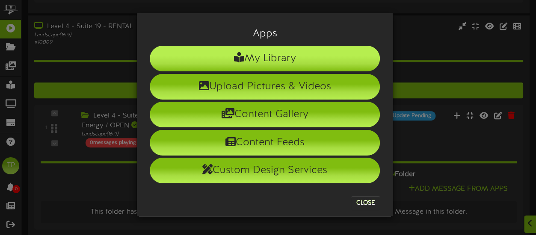
click at [285, 60] on li "My Library" at bounding box center [265, 59] width 230 height 26
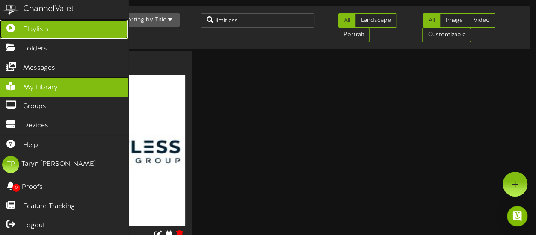
click at [43, 32] on span "Playlists" at bounding box center [36, 30] width 26 height 10
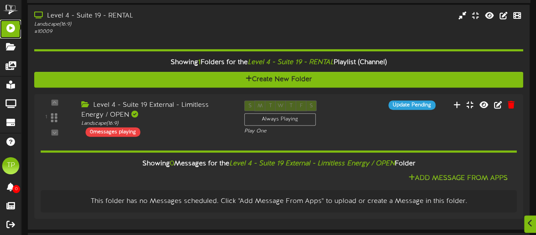
scroll to position [298, 0]
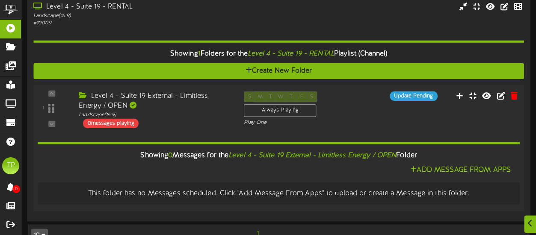
click at [425, 163] on div "Showing 0 Messages for the Level 4 - Suite 19 External - Limitless Energy / OPE…" at bounding box center [278, 155] width 495 height 18
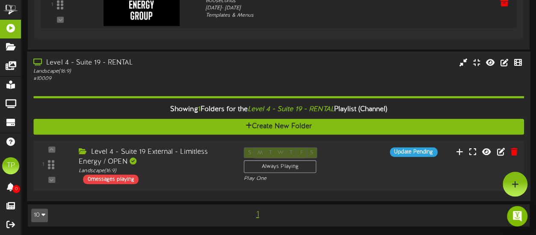
scroll to position [241, 0]
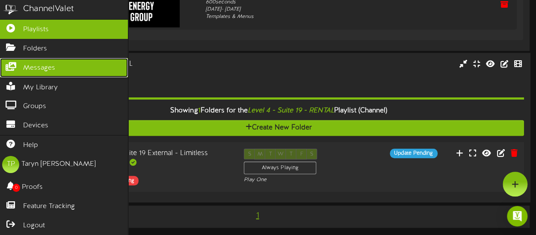
click at [32, 68] on span "Messages" at bounding box center [39, 68] width 32 height 10
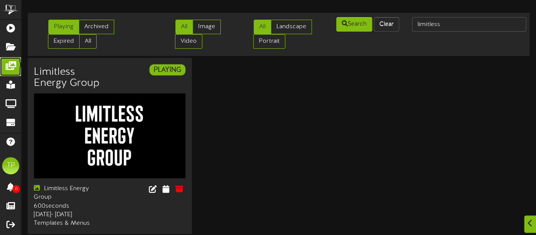
scroll to position [11, 0]
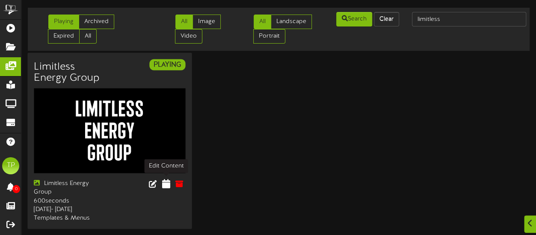
click at [168, 179] on icon at bounding box center [166, 183] width 8 height 9
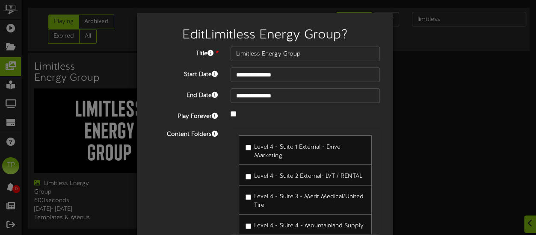
scroll to position [68, 0]
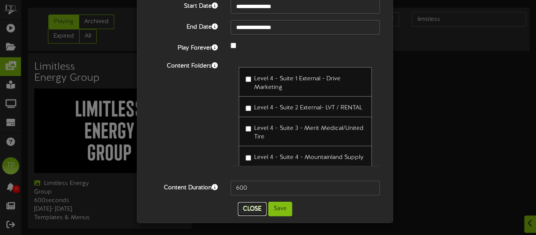
click at [242, 202] on button "Close" at bounding box center [252, 209] width 29 height 14
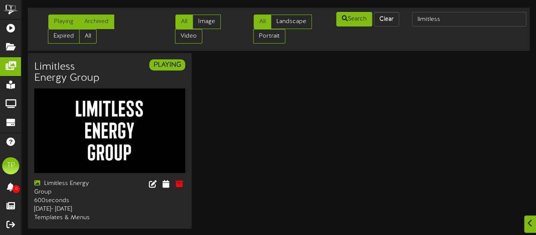
click at [100, 15] on link "Archived" at bounding box center [96, 22] width 35 height 15
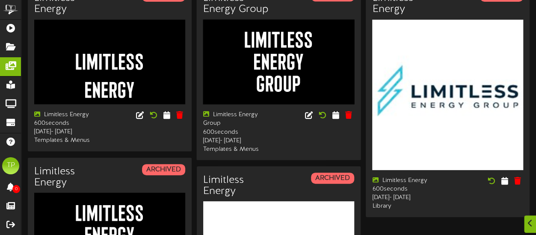
scroll to position [80, 0]
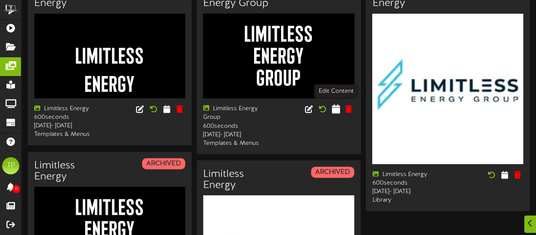
click at [334, 108] on icon at bounding box center [336, 108] width 8 height 9
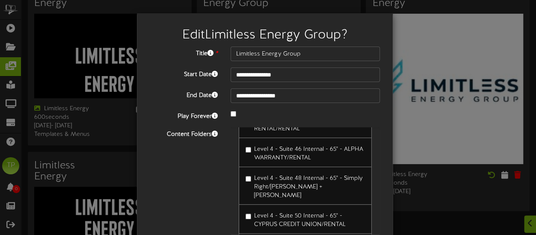
scroll to position [68, 0]
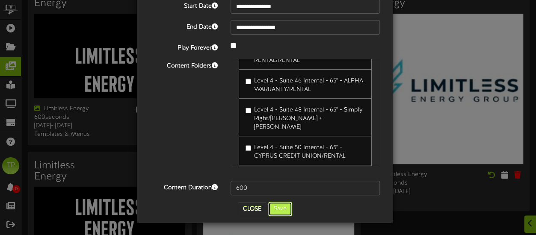
click at [276, 209] on button "Save" at bounding box center [280, 209] width 24 height 15
click at [277, 210] on button "Save" at bounding box center [280, 209] width 24 height 15
click at [173, 132] on div "Content Folders Level 4 - Suite 1 External - Drive Marketing Level 4 - Suite 2 …" at bounding box center [264, 116] width 243 height 115
click at [277, 212] on button "Save" at bounding box center [280, 209] width 24 height 15
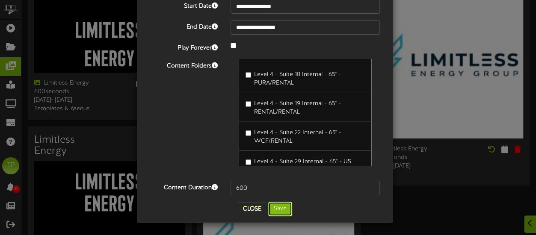
scroll to position [1607, 0]
click at [280, 210] on button "Save" at bounding box center [280, 209] width 24 height 15
click at [250, 211] on button "Close" at bounding box center [252, 209] width 29 height 14
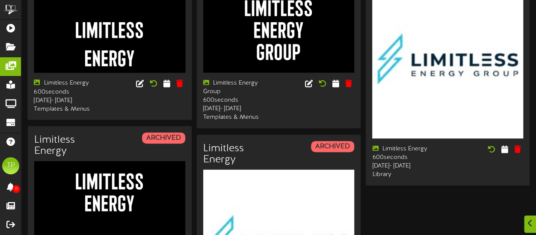
scroll to position [0, 0]
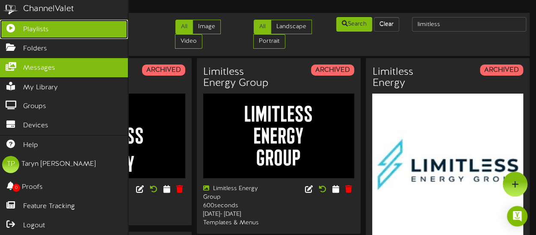
click at [23, 29] on span "Playlists" at bounding box center [36, 30] width 26 height 10
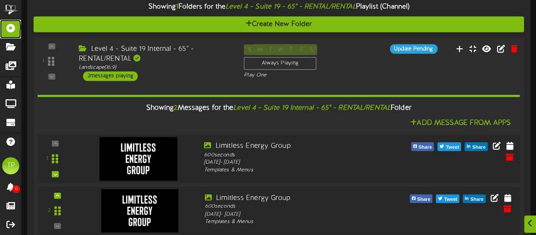
scroll to position [132, 0]
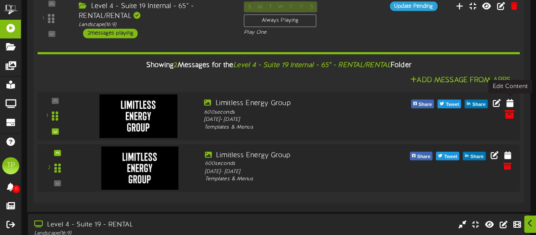
click at [509, 113] on icon at bounding box center [508, 113] width 9 height 9
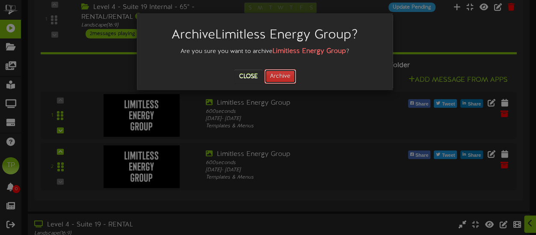
click at [274, 74] on button "Archive" at bounding box center [280, 76] width 32 height 15
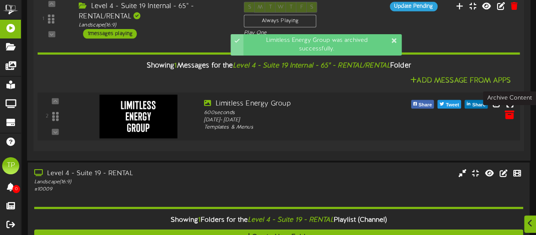
click at [510, 115] on icon at bounding box center [508, 113] width 9 height 9
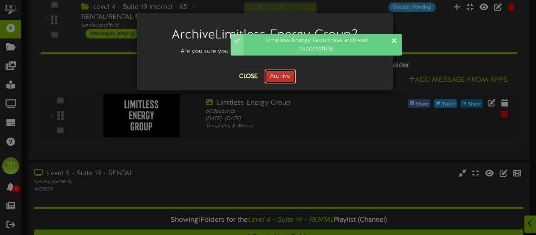
click at [285, 75] on button "Archive" at bounding box center [280, 76] width 32 height 15
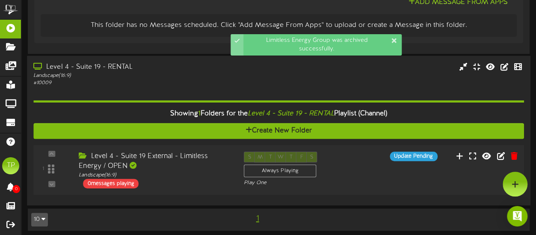
scroll to position [212, 0]
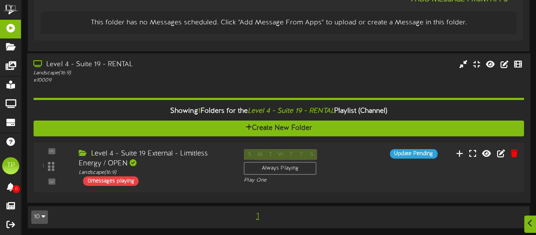
click at [368, 168] on div "1 ( 16:9" at bounding box center [278, 167] width 495 height 37
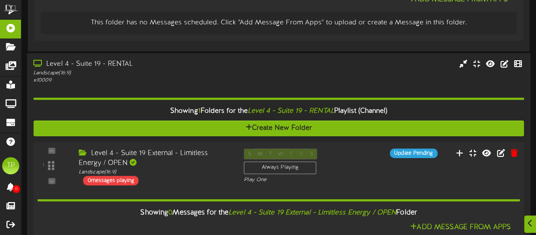
scroll to position [288, 0]
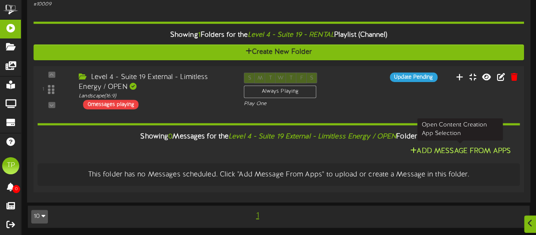
click at [439, 149] on button "Add Message From Apps" at bounding box center [460, 151] width 106 height 11
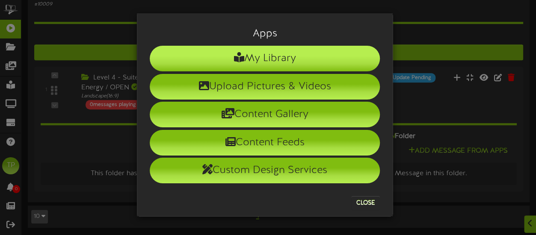
click at [282, 57] on li "My Library" at bounding box center [265, 59] width 230 height 26
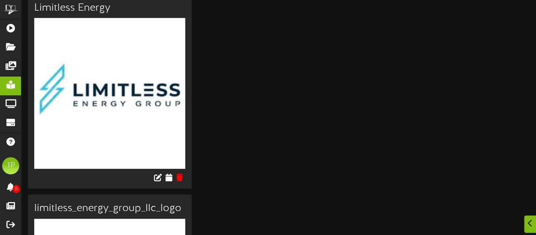
scroll to position [88, 0]
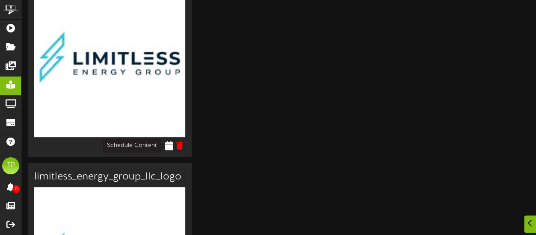
click at [168, 147] on icon at bounding box center [169, 145] width 8 height 9
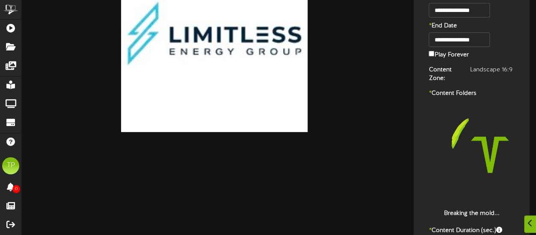
type input "Limitless Energy"
type input "8"
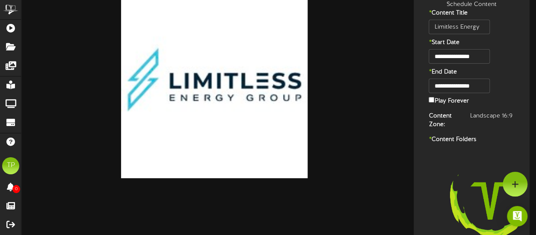
scroll to position [11, 0]
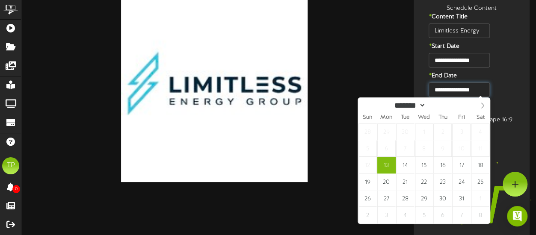
click at [481, 92] on input "**********" at bounding box center [458, 89] width 61 height 15
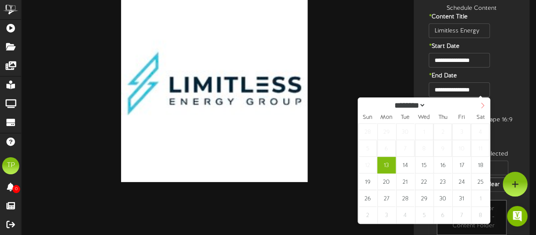
click at [483, 105] on icon at bounding box center [482, 106] width 6 height 6
select select "**"
click at [483, 105] on icon at bounding box center [482, 106] width 6 height 6
type input "****"
click at [483, 106] on icon at bounding box center [482, 106] width 3 height 6
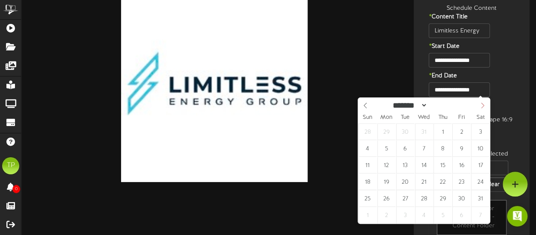
click at [483, 106] on icon at bounding box center [482, 106] width 3 height 6
select select "*"
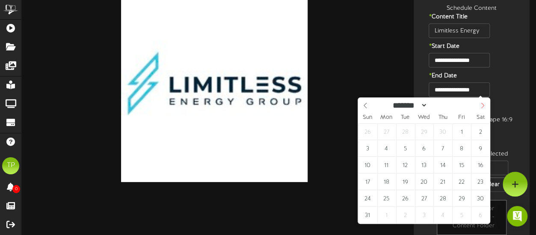
click at [483, 106] on icon at bounding box center [482, 106] width 3 height 6
type input "**********"
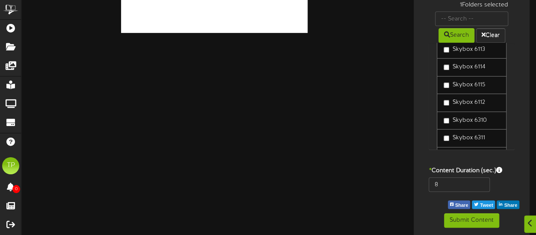
scroll to position [1713, 0]
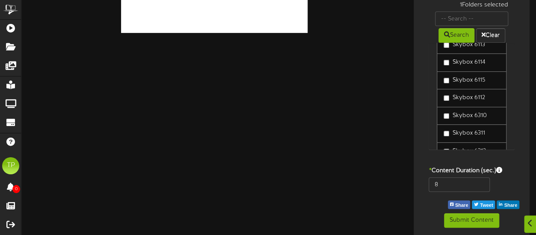
click at [414, 105] on div "**********" at bounding box center [471, 42] width 116 height 390
click at [464, 184] on input "8" at bounding box center [458, 184] width 61 height 15
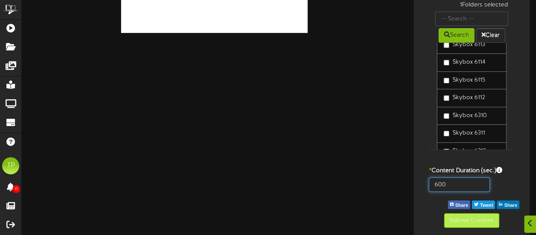
type input "600"
click at [462, 217] on button "Submit Content" at bounding box center [471, 220] width 55 height 15
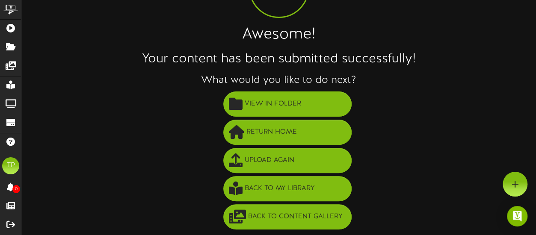
scroll to position [77, 0]
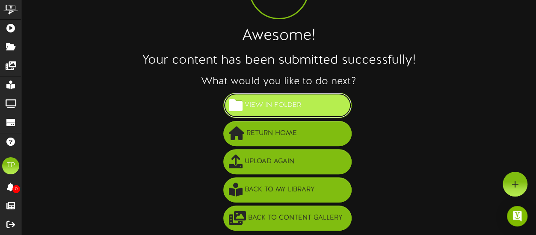
click at [277, 108] on span "View in Folder" at bounding box center [272, 105] width 61 height 14
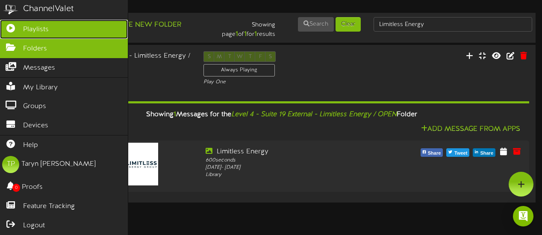
click at [34, 28] on span "Playlists" at bounding box center [36, 30] width 26 height 10
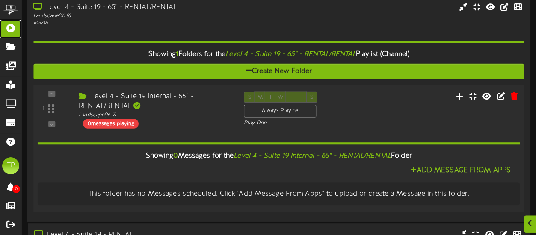
scroll to position [76, 0]
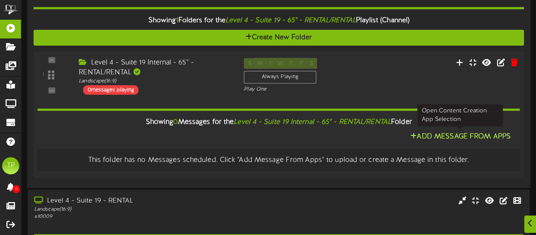
click at [446, 135] on button "Add Message From Apps" at bounding box center [460, 136] width 106 height 11
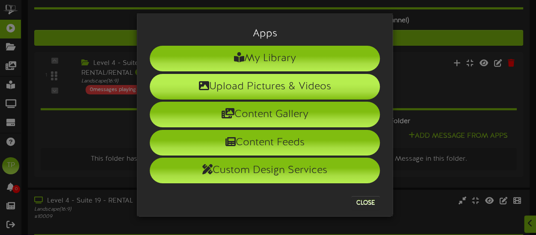
click at [233, 90] on li "Upload Pictures & Videos" at bounding box center [265, 87] width 230 height 26
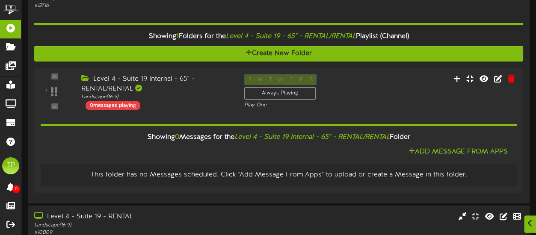
scroll to position [109, 0]
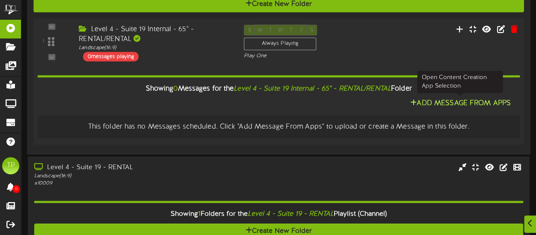
click at [439, 104] on button "Add Message From Apps" at bounding box center [460, 103] width 106 height 11
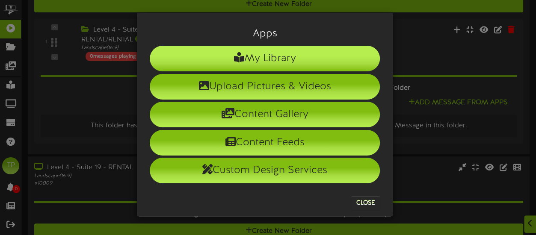
click at [258, 62] on li "My Library" at bounding box center [265, 59] width 230 height 26
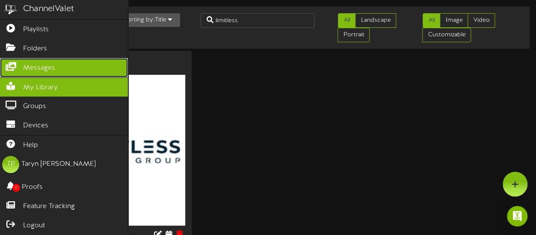
click at [27, 64] on span "Messages" at bounding box center [39, 68] width 32 height 10
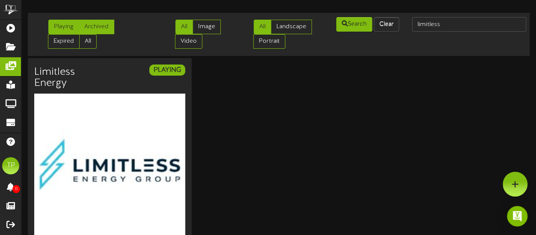
click at [101, 26] on link "Archived" at bounding box center [96, 27] width 35 height 15
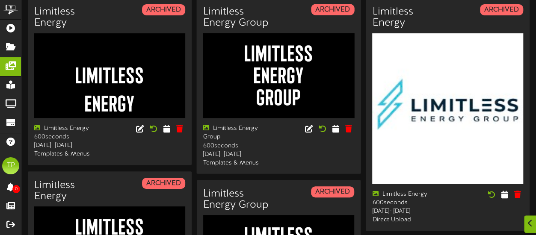
scroll to position [61, 0]
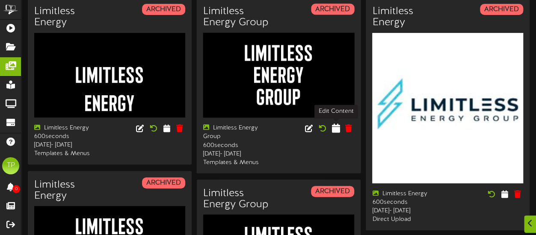
click at [334, 130] on icon at bounding box center [336, 128] width 8 height 9
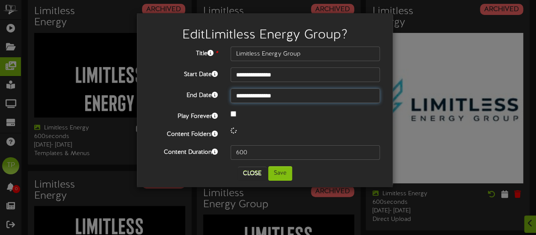
click at [295, 94] on input "**********" at bounding box center [304, 95] width 149 height 15
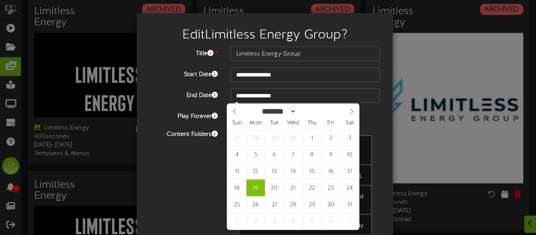
click at [201, 162] on div "Content Folders Level 4 - Suite 1 External - Drive Marketing Level 4 - Suite 2 …" at bounding box center [264, 184] width 243 height 115
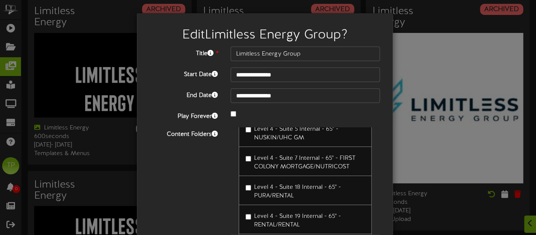
scroll to position [68, 0]
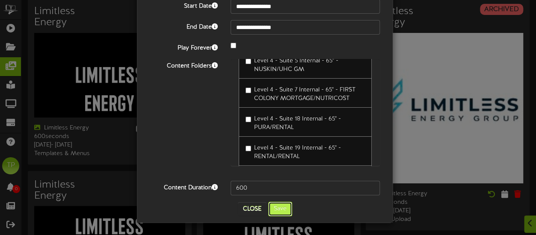
click at [274, 209] on button "Save" at bounding box center [280, 209] width 24 height 15
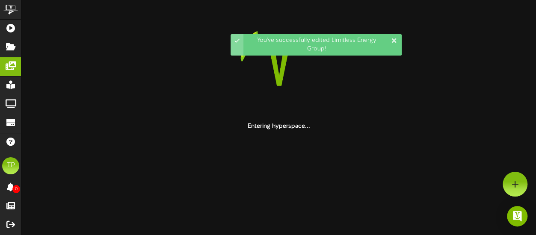
scroll to position [0, 0]
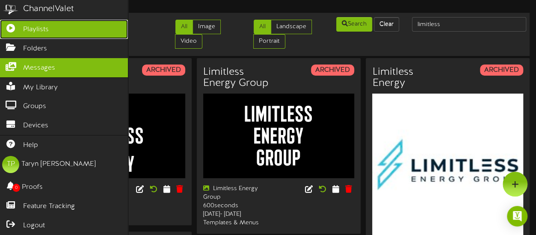
click at [18, 28] on icon at bounding box center [10, 27] width 21 height 6
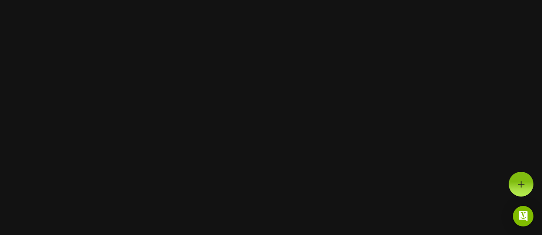
drag, startPoint x: 73, startPoint y: 37, endPoint x: 369, endPoint y: -52, distance: 309.3
click at [369, 0] on html at bounding box center [271, 0] width 542 height 0
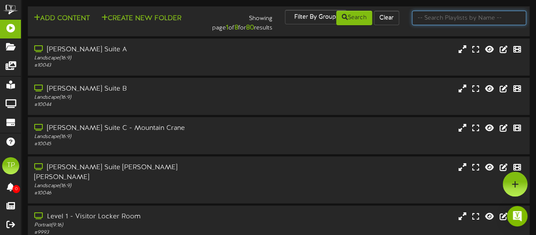
click at [427, 21] on input "text" at bounding box center [469, 18] width 114 height 15
type input "suite 23"
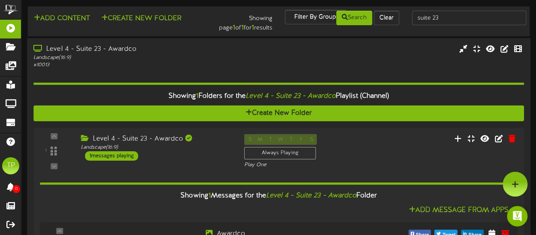
click at [155, 65] on div "# 10013" at bounding box center [131, 65] width 197 height 7
click at [123, 55] on div "Landscape ( 16:9 )" at bounding box center [131, 57] width 197 height 7
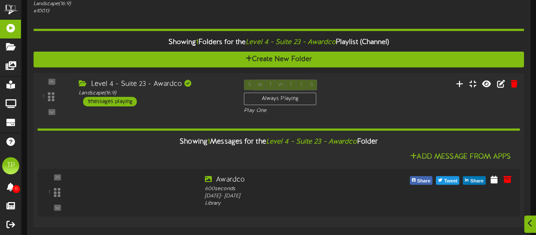
scroll to position [56, 0]
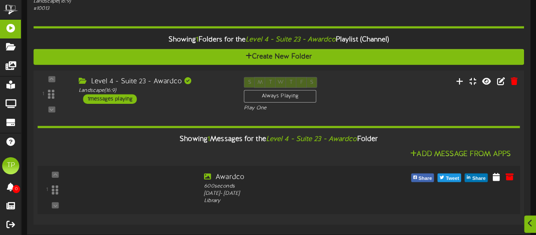
click at [158, 188] on div at bounding box center [137, 181] width 100 height 44
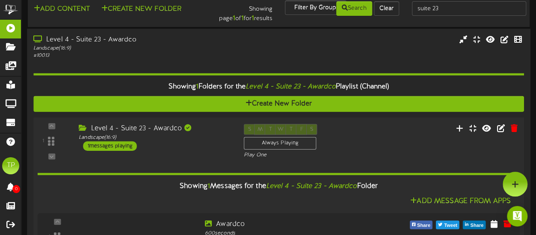
scroll to position [6, 0]
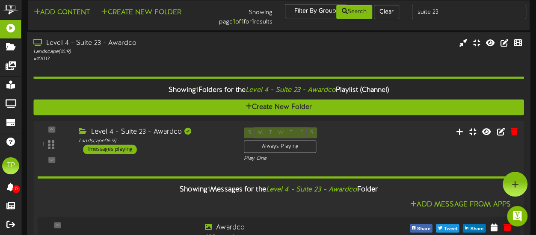
click at [199, 130] on div "Level 4 - Suite 23 - Awardco" at bounding box center [155, 132] width 152 height 10
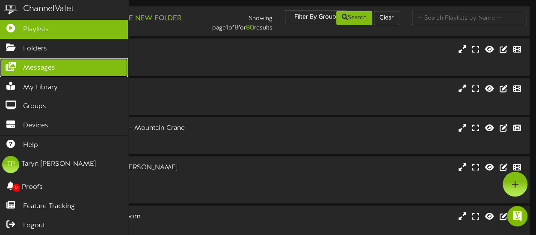
click at [33, 65] on span "Messages" at bounding box center [39, 68] width 32 height 10
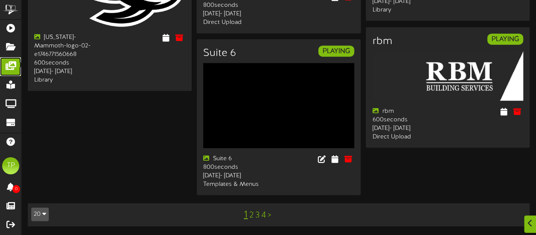
scroll to position [1106, 0]
